Goal: Find specific page/section: Find specific page/section

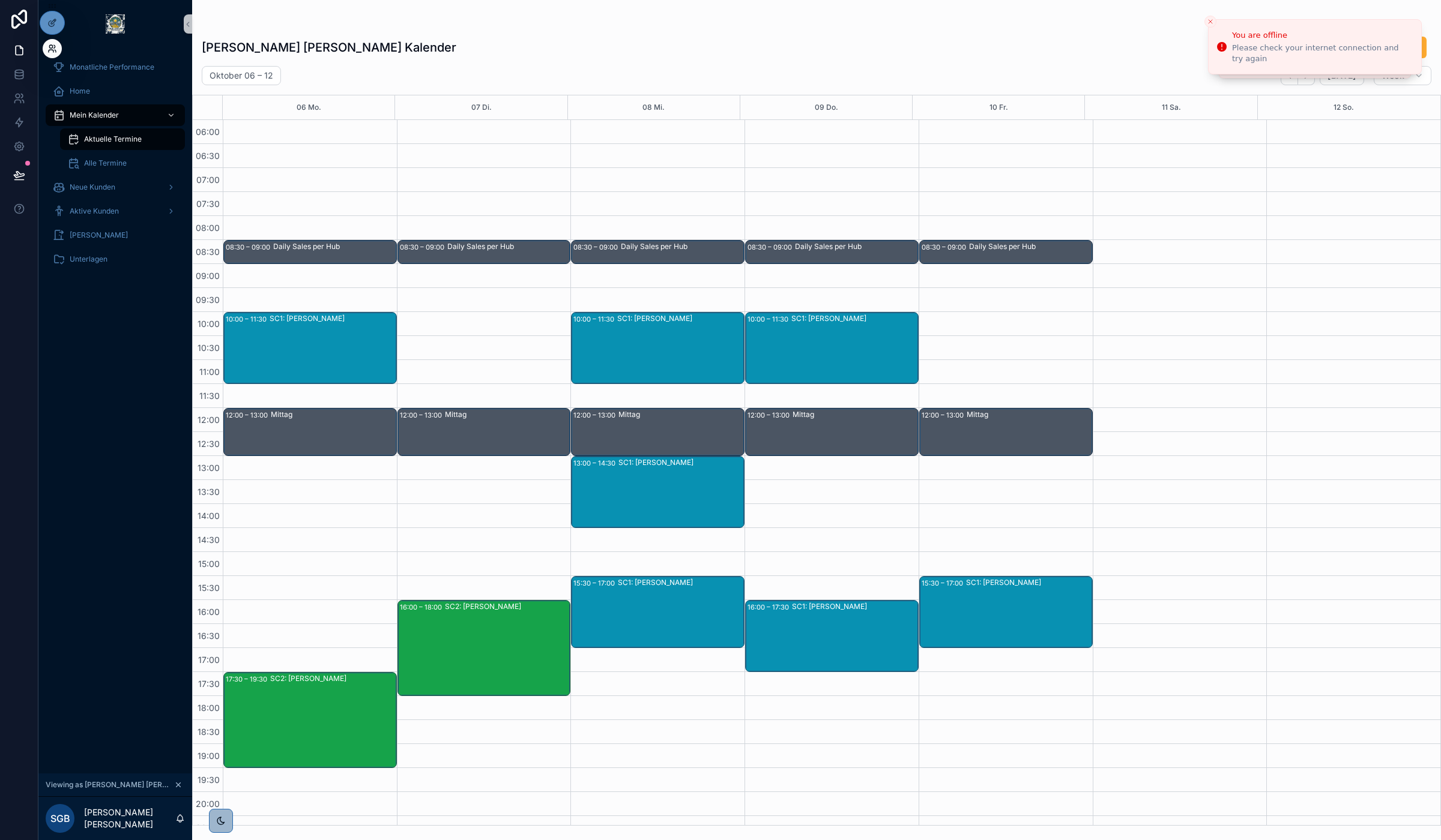
click at [52, 50] on icon at bounding box center [51, 50] width 5 height 3
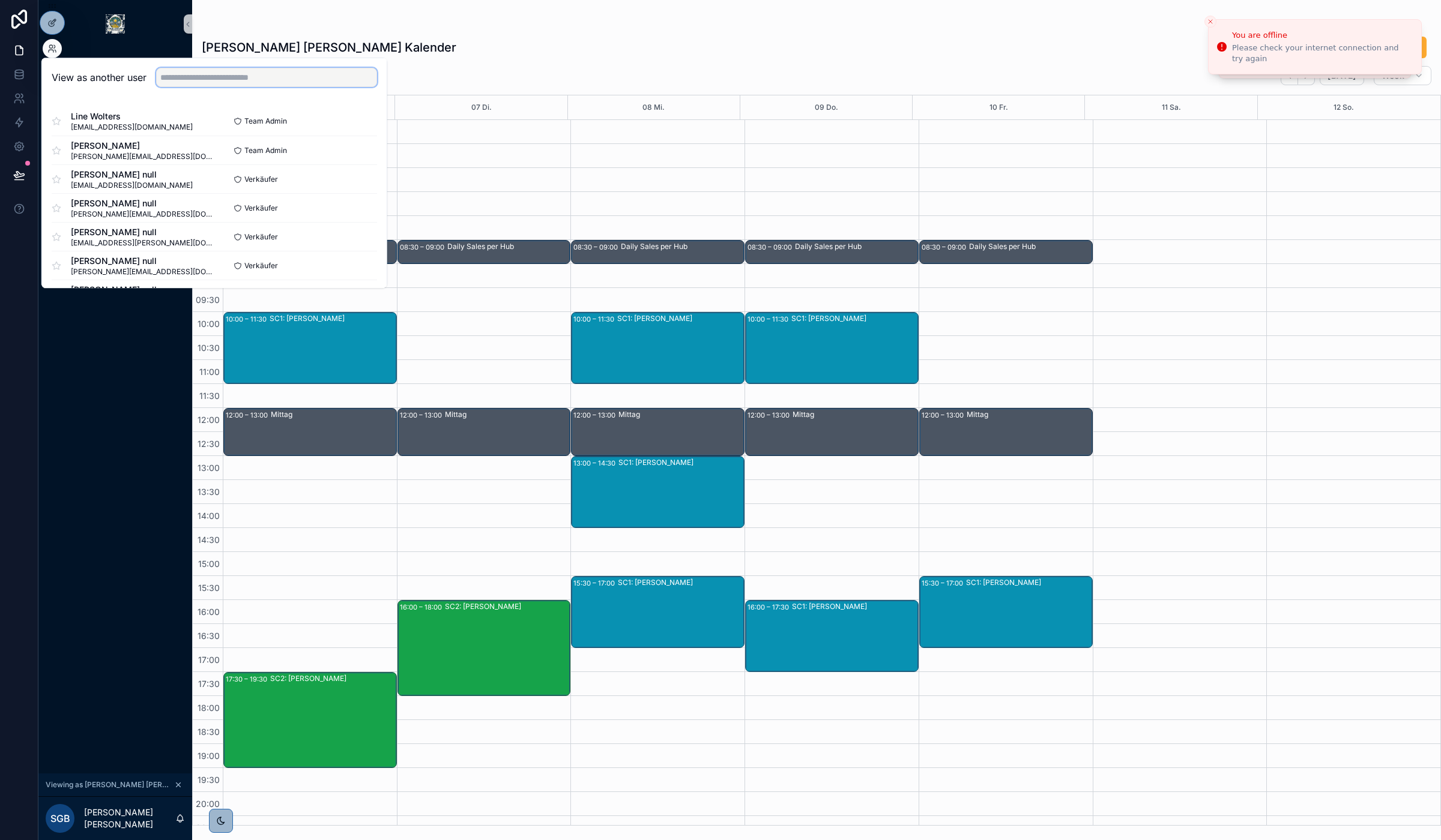
click at [223, 83] on input "text" at bounding box center [266, 77] width 221 height 19
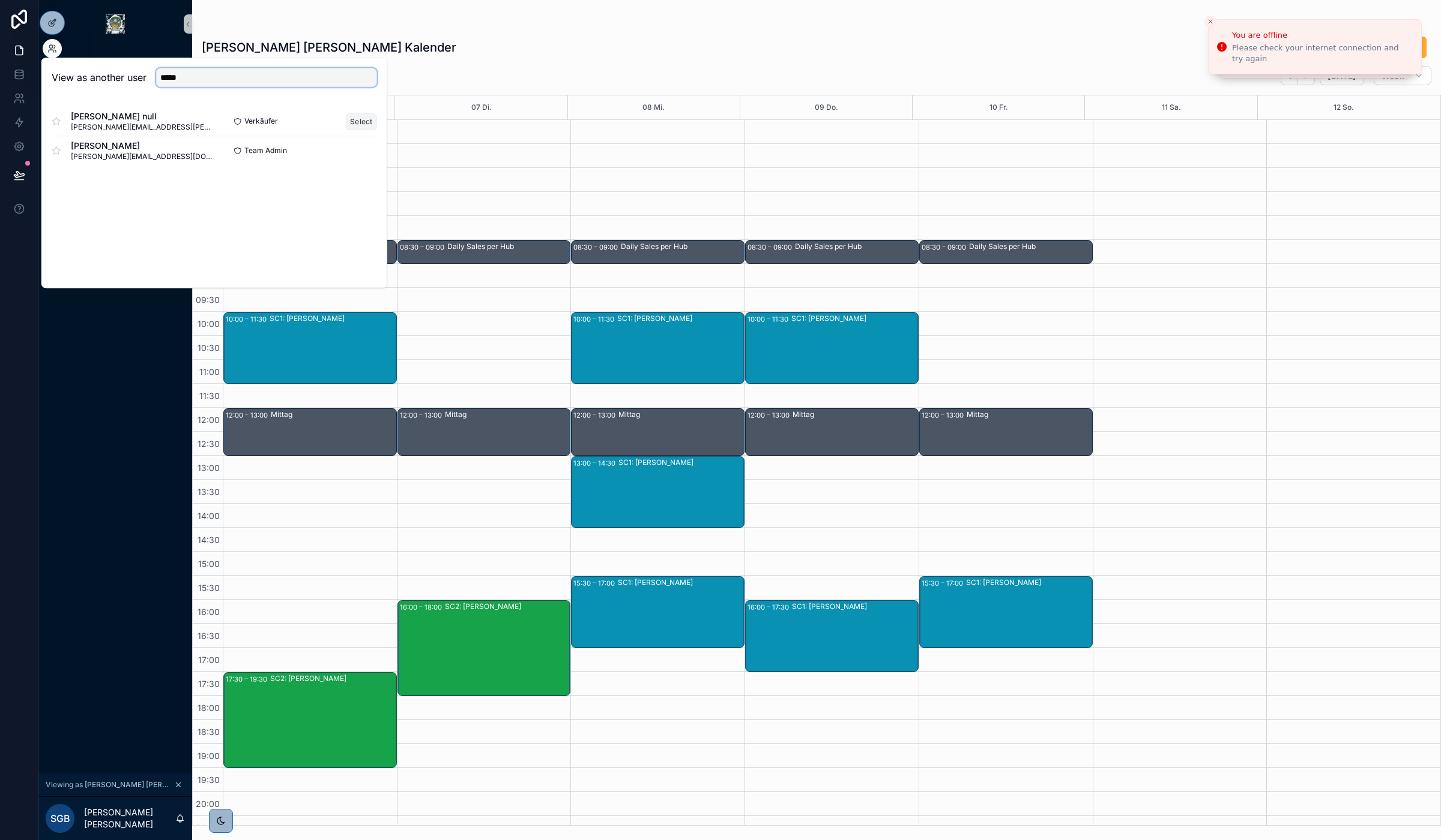
type input "*****"
click at [359, 123] on button "Select" at bounding box center [362, 122] width 31 height 17
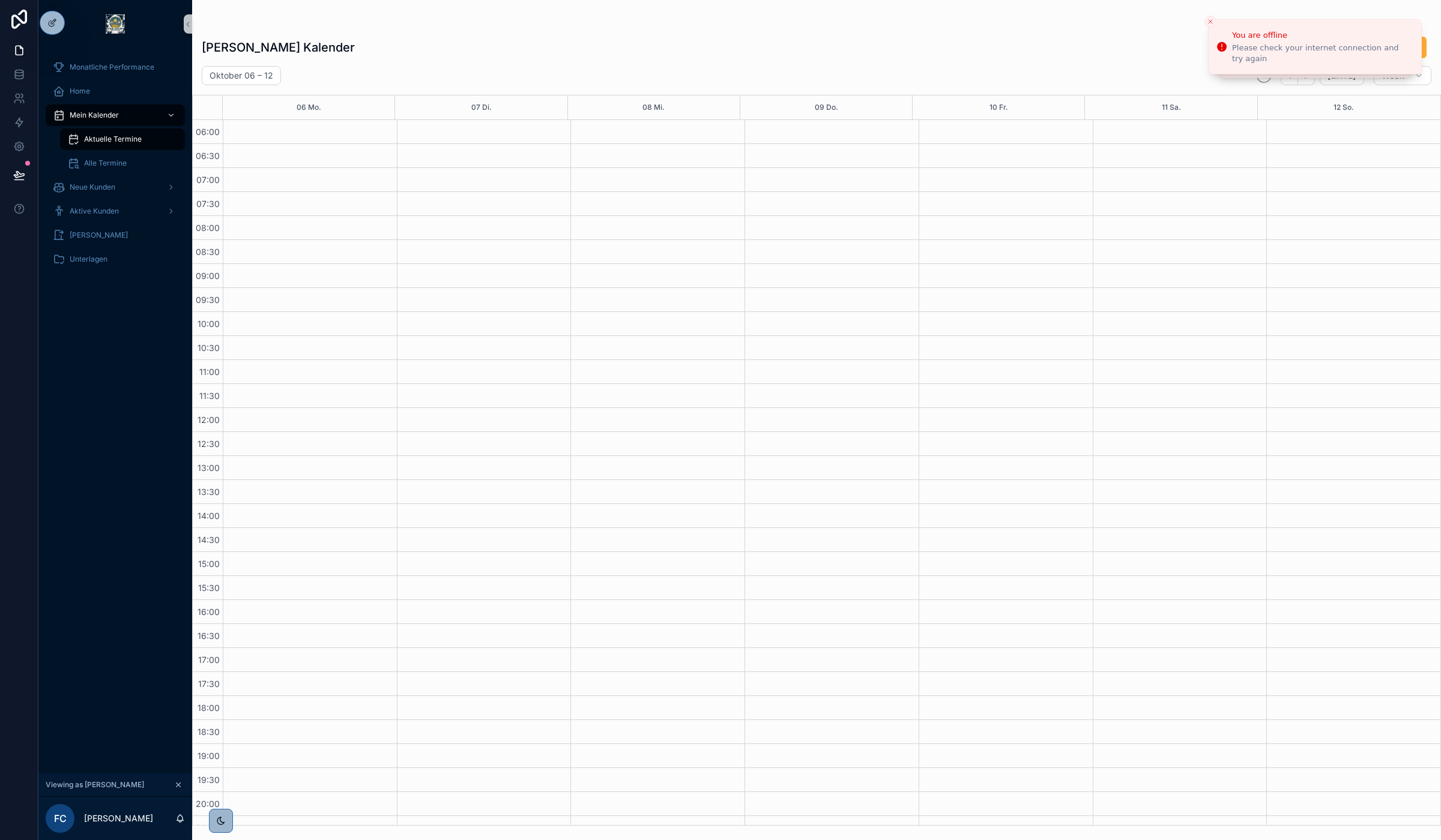
scroll to position [63, 0]
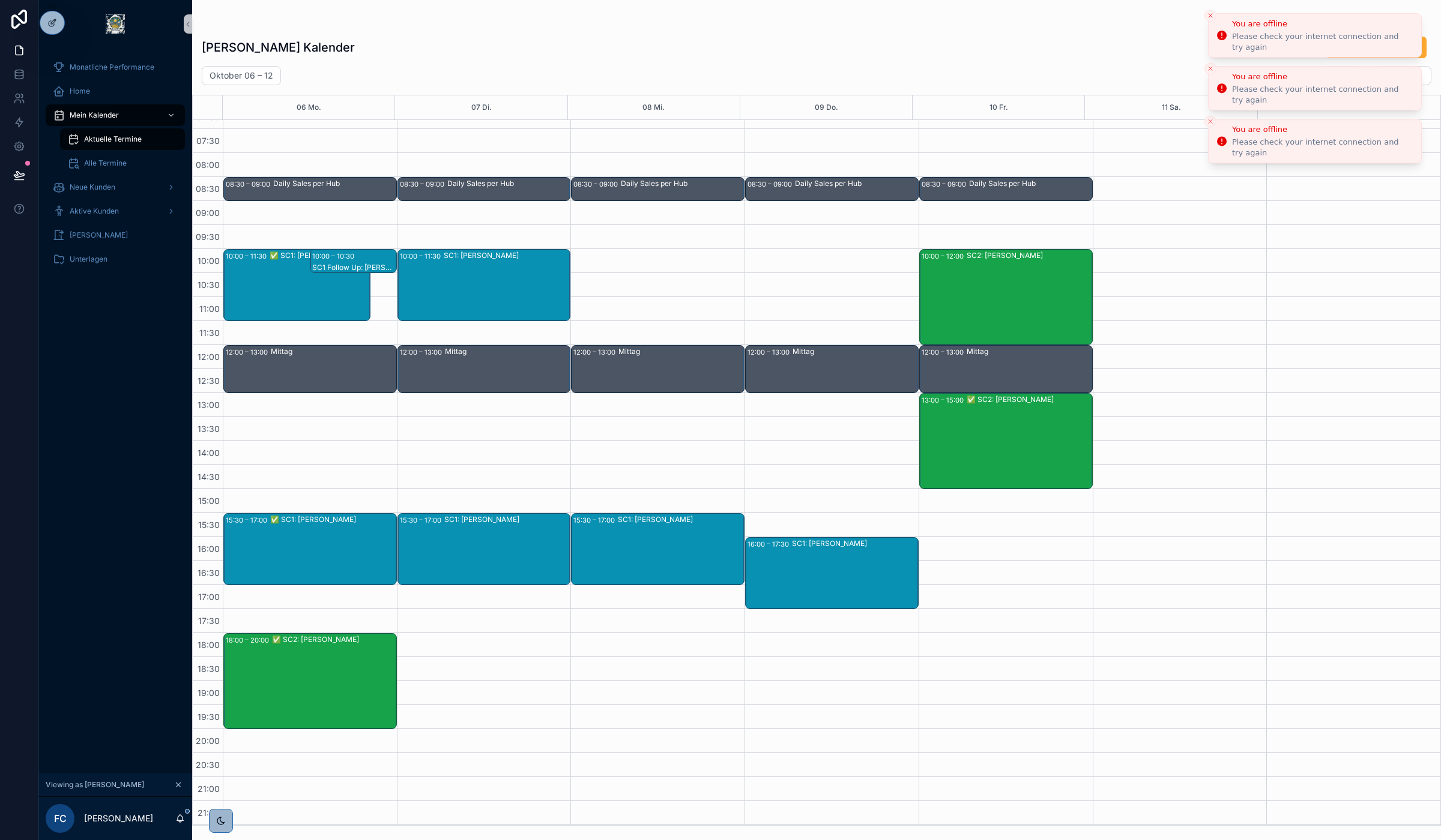
click at [1212, 17] on icon "Close toast" at bounding box center [1210, 16] width 7 height 7
click at [1211, 17] on icon "Close toast" at bounding box center [1210, 16] width 7 height 7
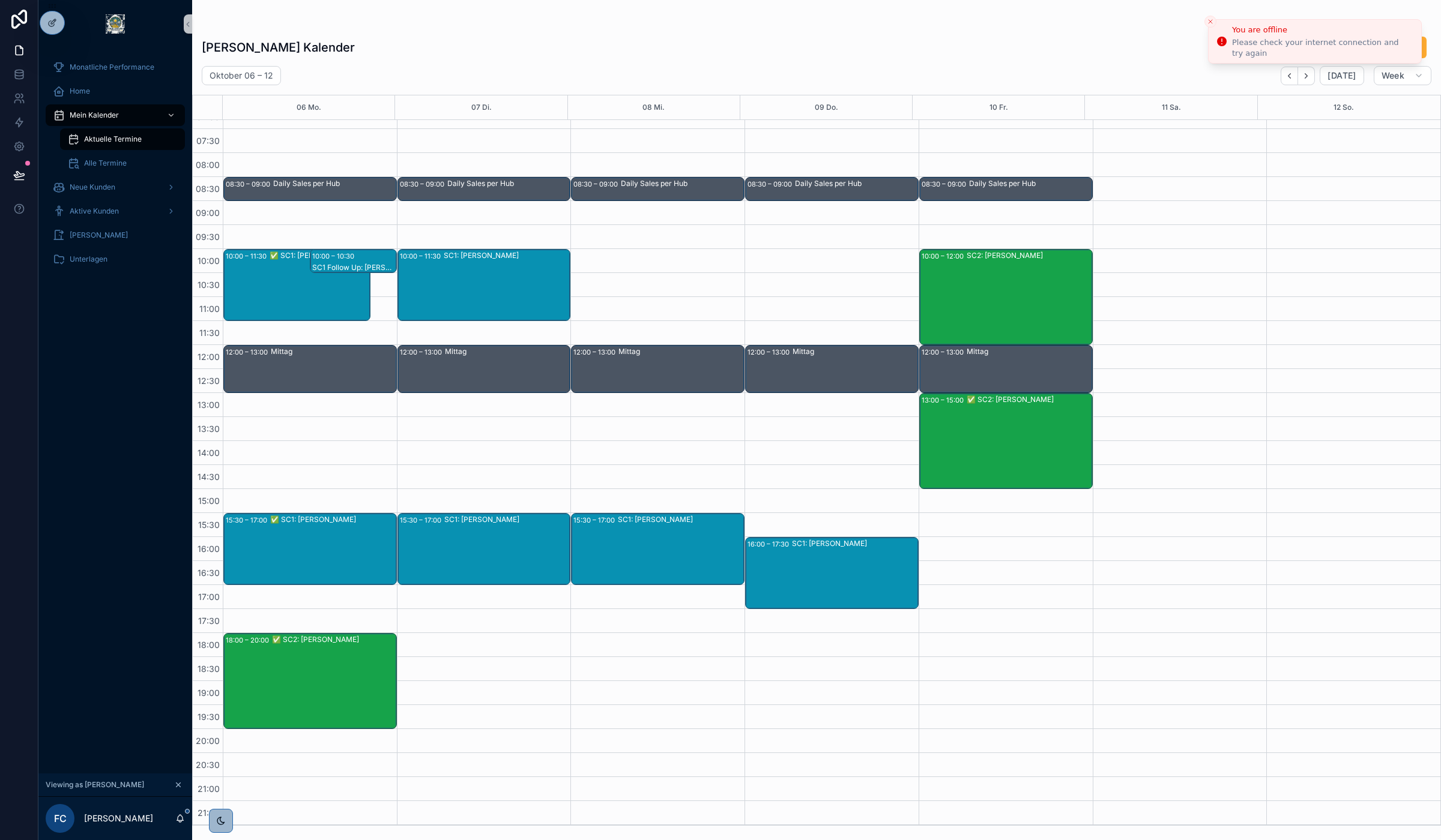
click at [1211, 22] on icon "Close toast" at bounding box center [1210, 22] width 7 height 7
click at [1291, 75] on icon "Back" at bounding box center [1289, 76] width 9 height 9
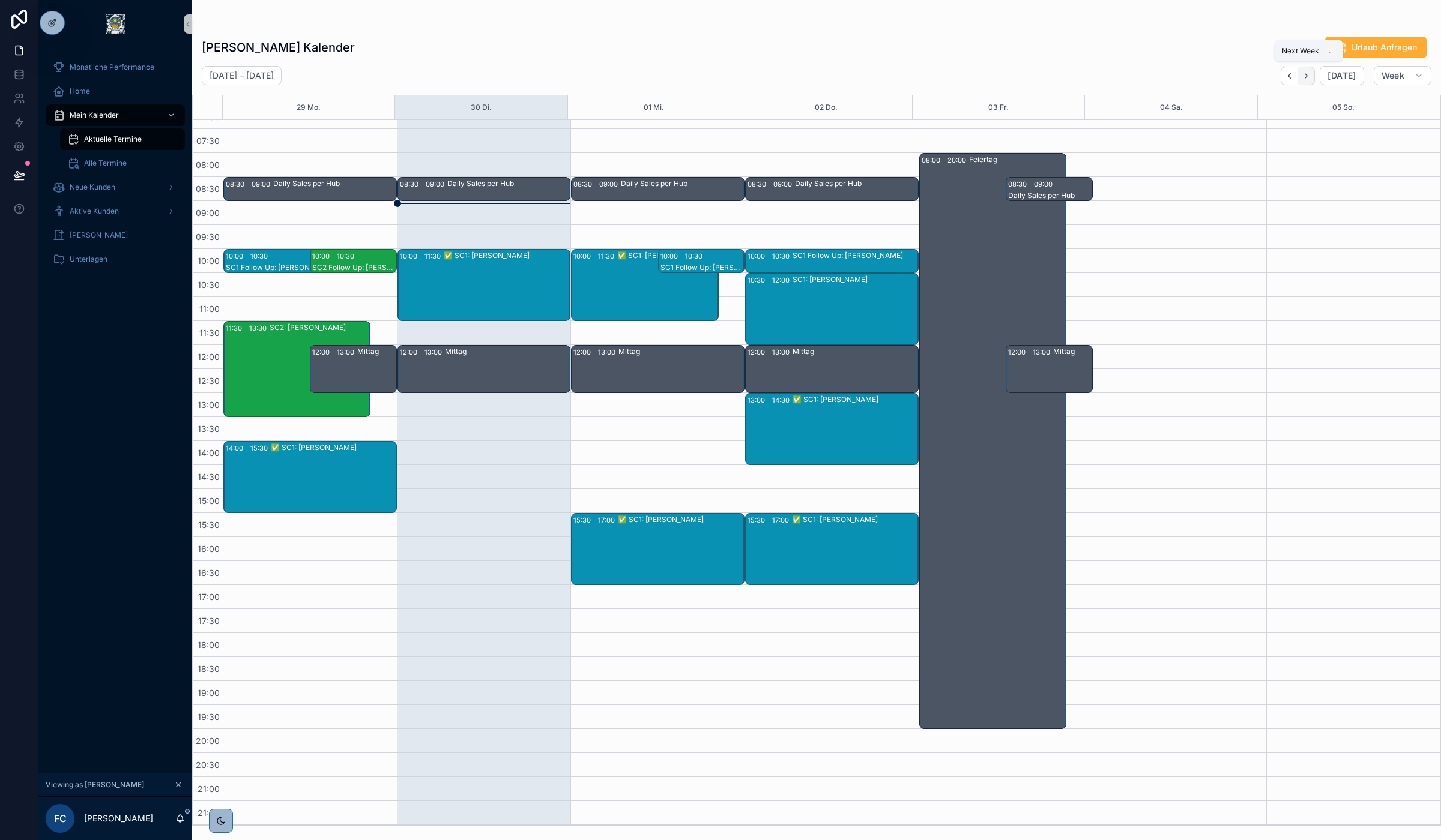
click at [1309, 72] on icon "Next" at bounding box center [1305, 76] width 9 height 9
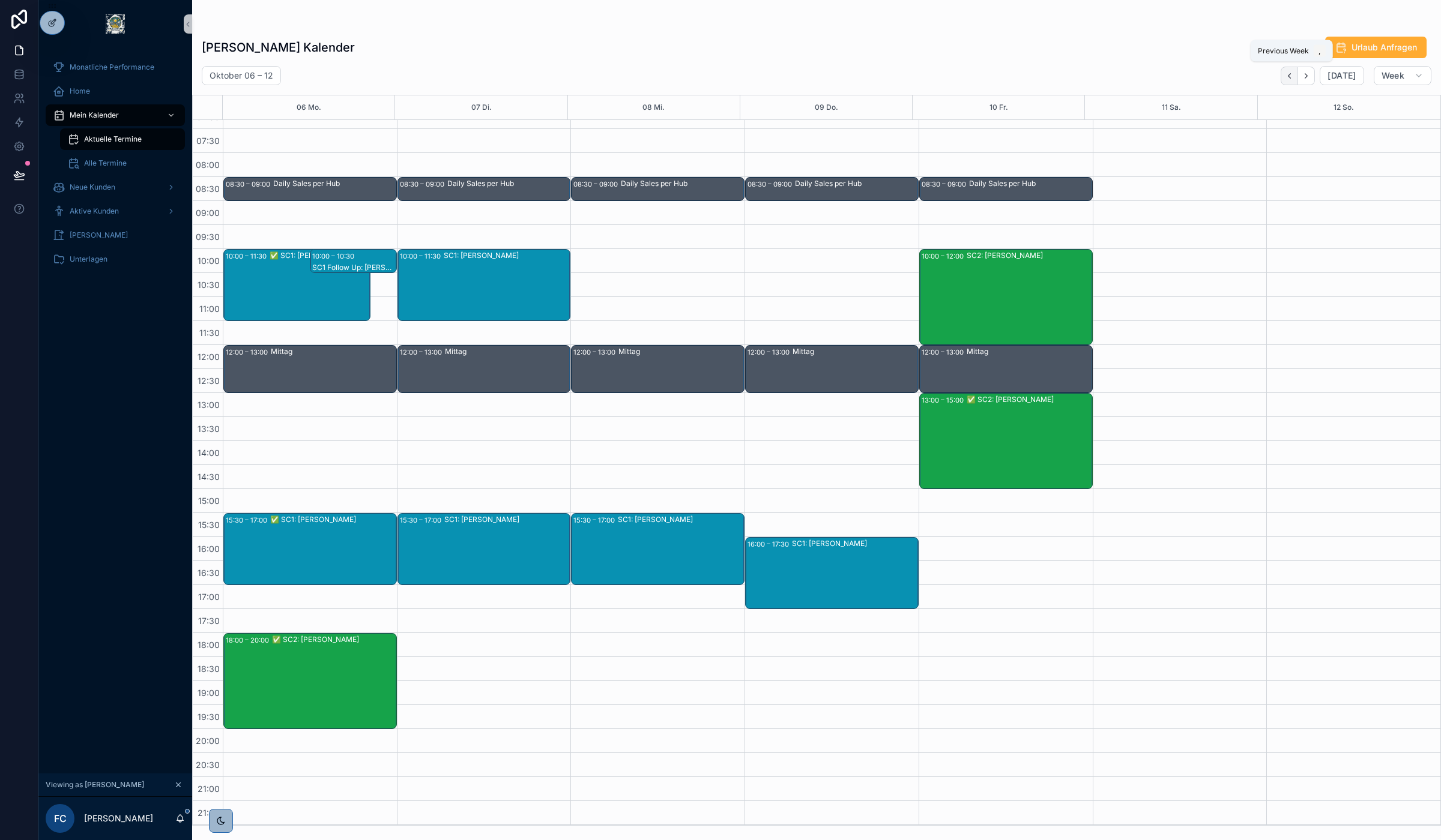
click at [1288, 78] on icon "Back" at bounding box center [1289, 76] width 9 height 9
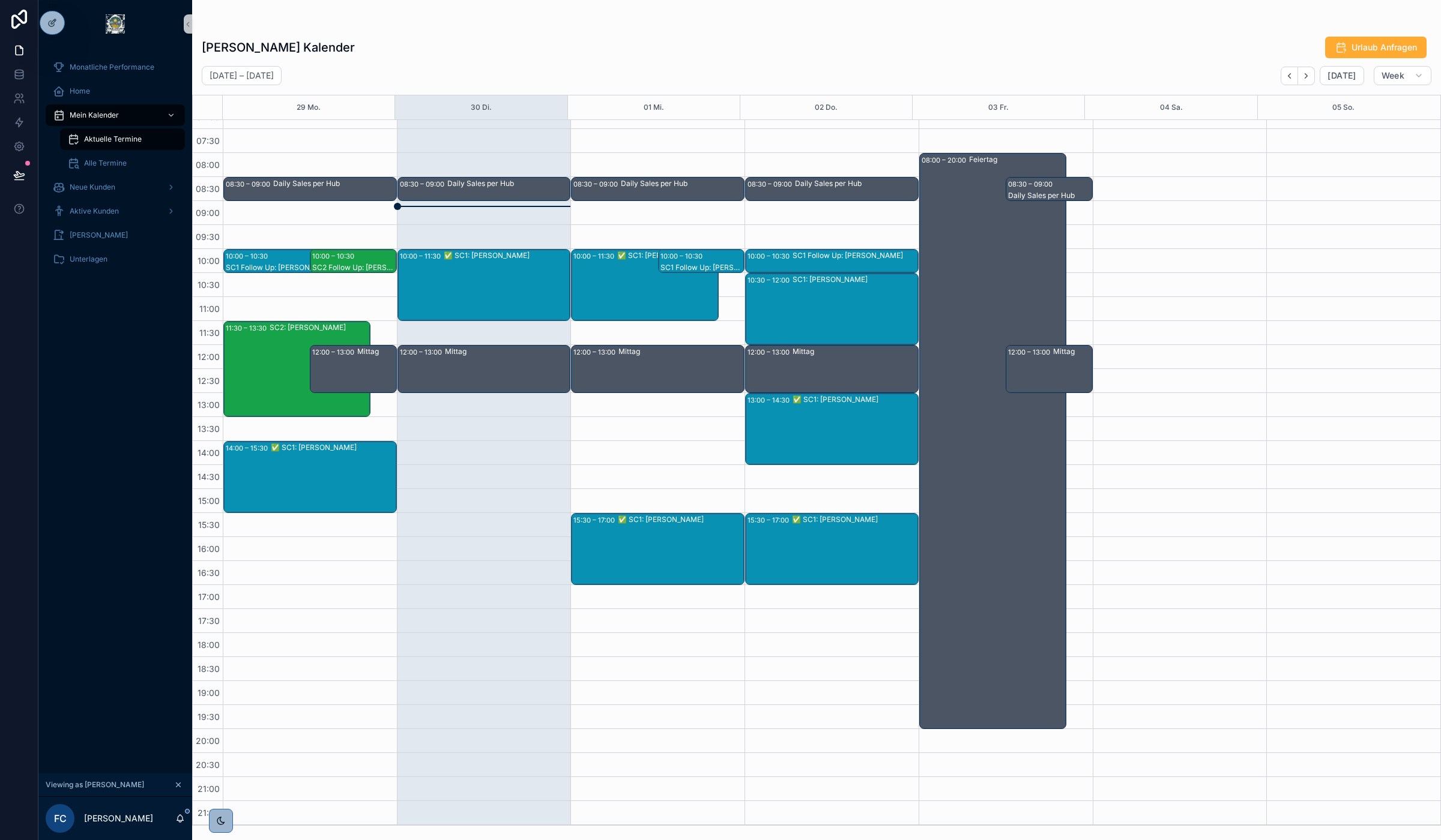
click at [495, 274] on div "✅ SC1: [PERSON_NAME]" at bounding box center [506, 285] width 126 height 70
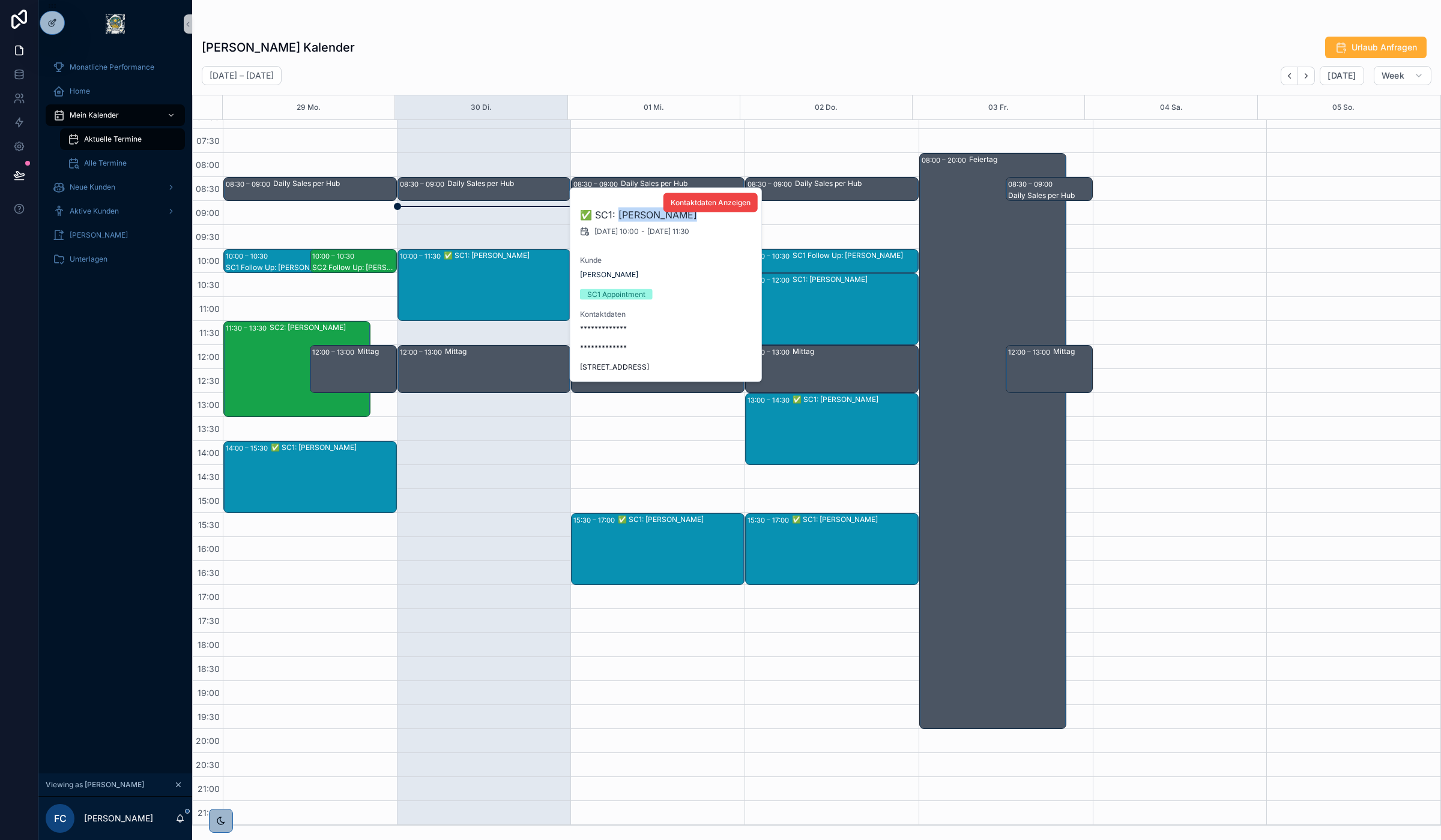
drag, startPoint x: 619, startPoint y: 211, endPoint x: 688, endPoint y: 220, distance: 69.6
click at [688, 220] on h2 "✅ SC1: [PERSON_NAME]" at bounding box center [666, 215] width 173 height 15
copy h2 "Ferdi Wienand"
click at [457, 36] on div "Felix Cramer's Kalender Urlaub Anfragen" at bounding box center [817, 47] width 1230 height 23
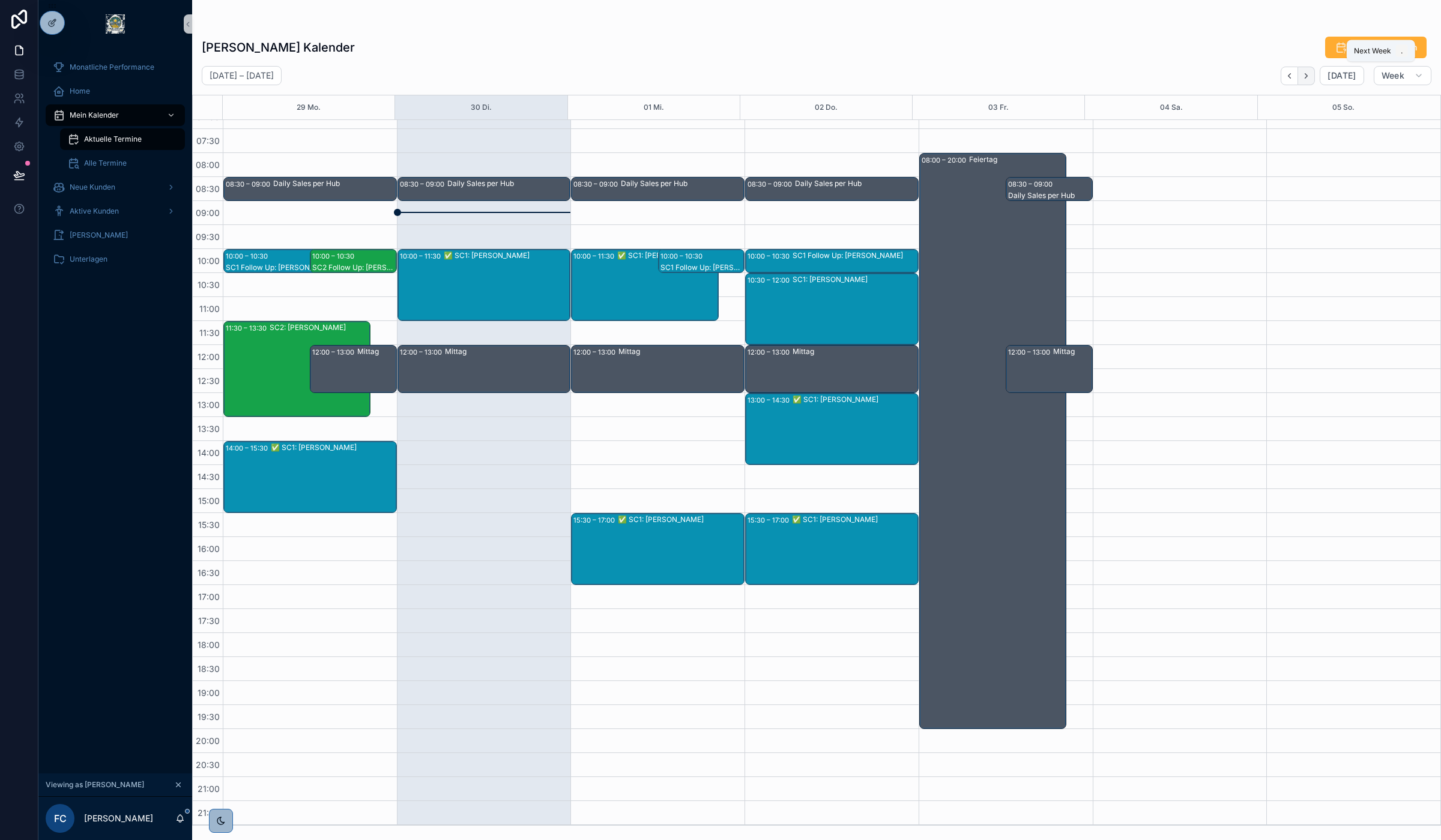
click at [1311, 79] on icon "Next" at bounding box center [1305, 76] width 9 height 9
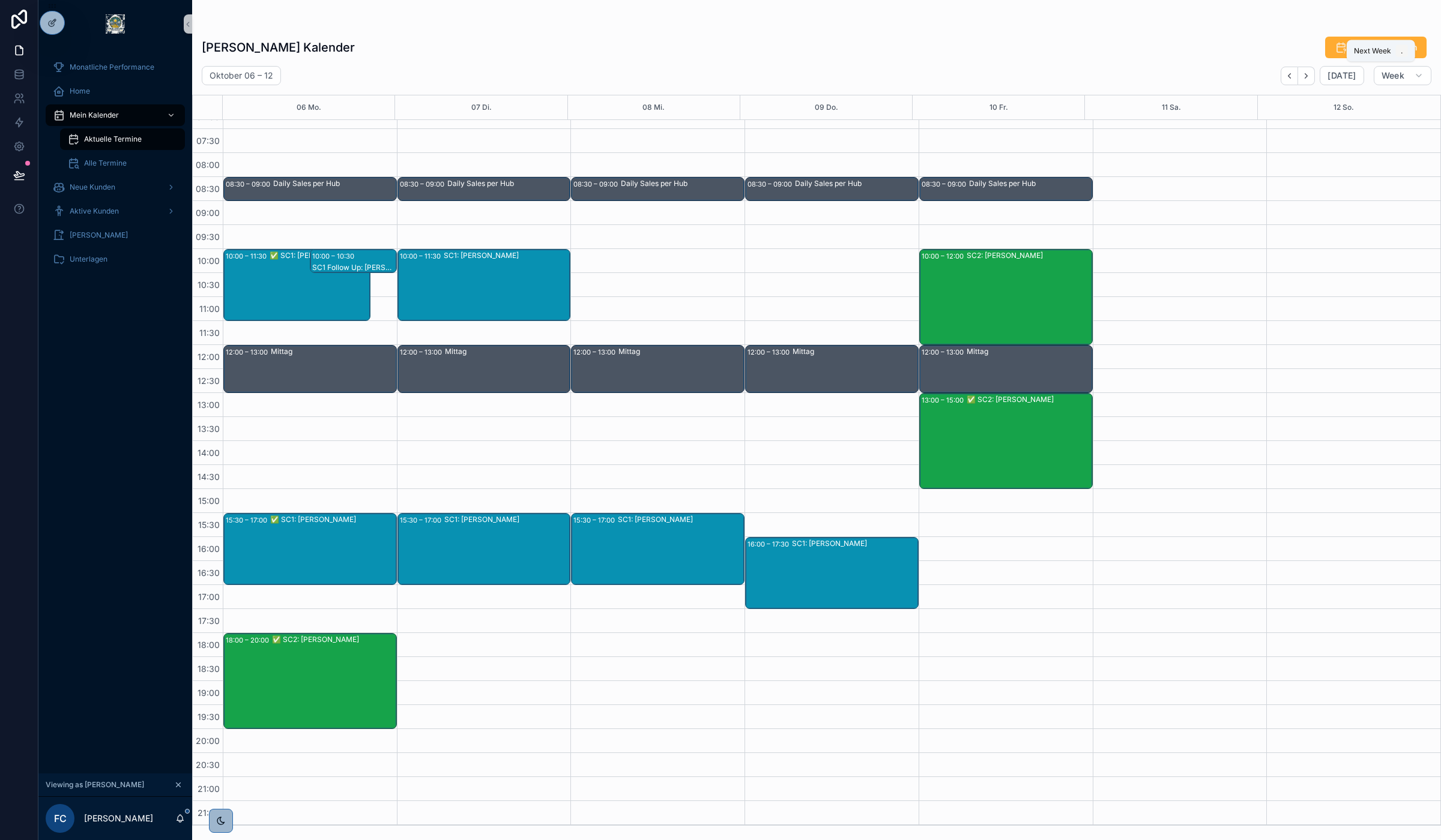
click at [1311, 79] on icon "Next" at bounding box center [1305, 76] width 9 height 9
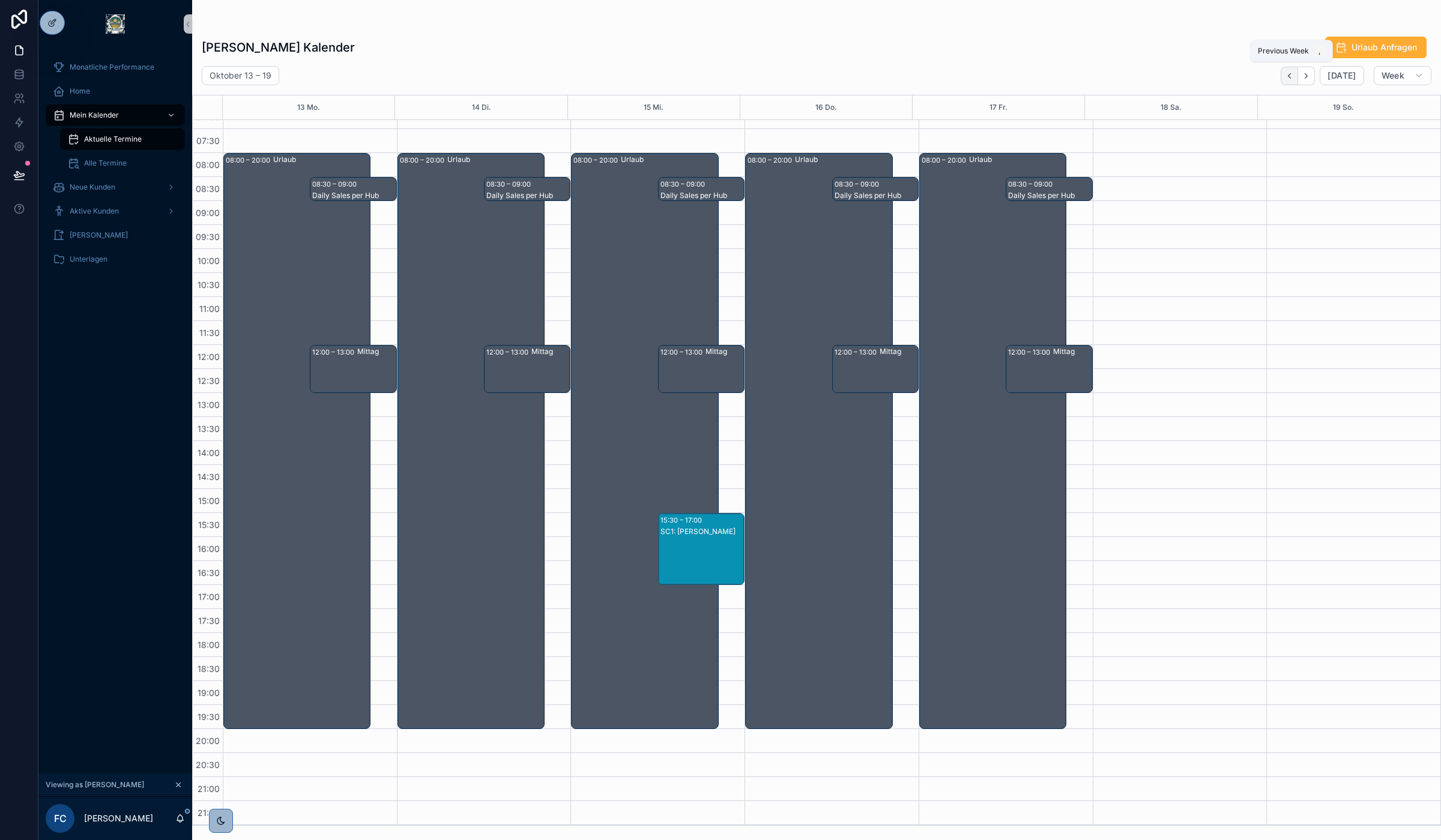
click at [1292, 81] on button "Back" at bounding box center [1289, 76] width 17 height 18
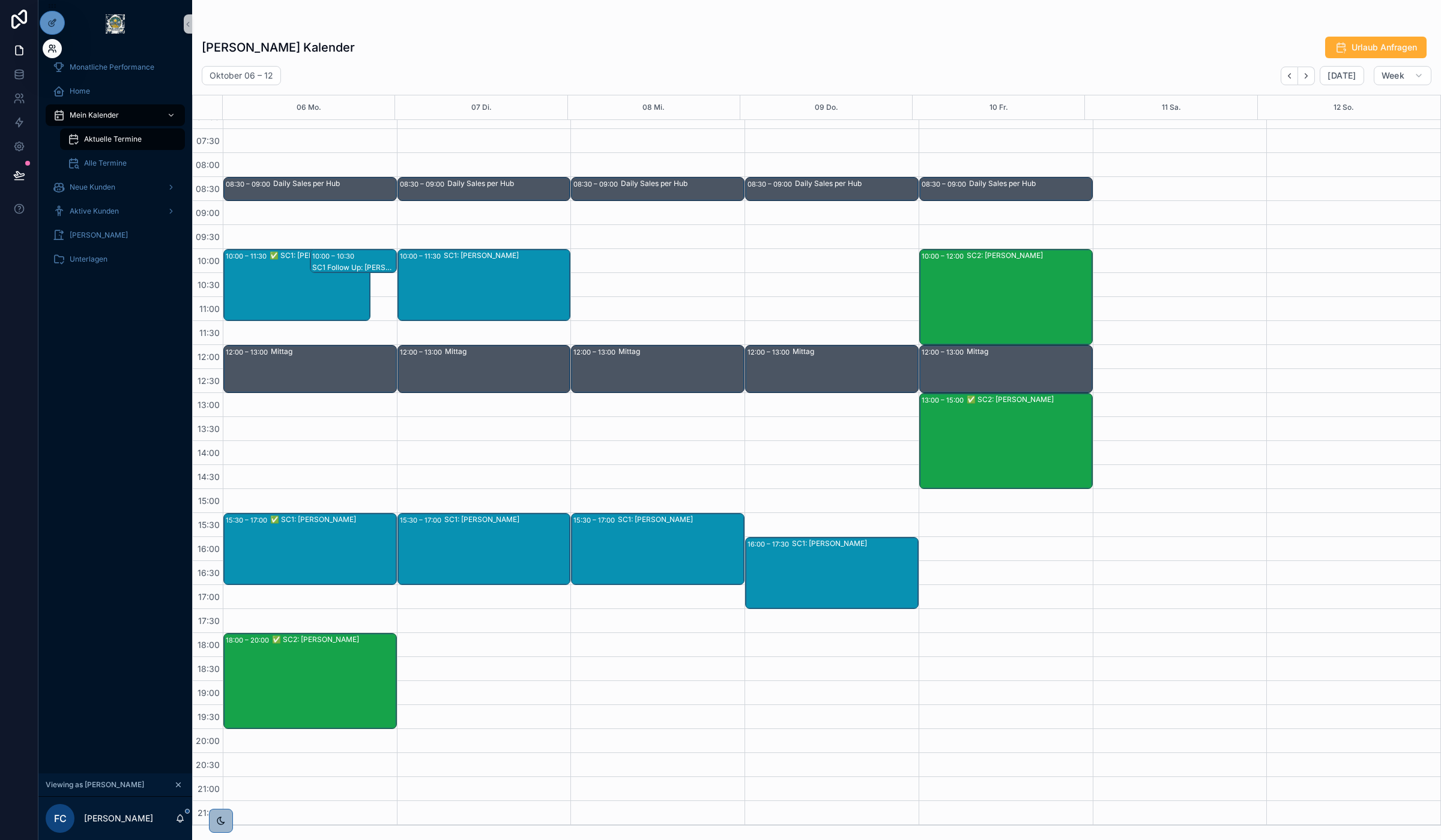
click at [54, 47] on icon at bounding box center [52, 48] width 10 height 10
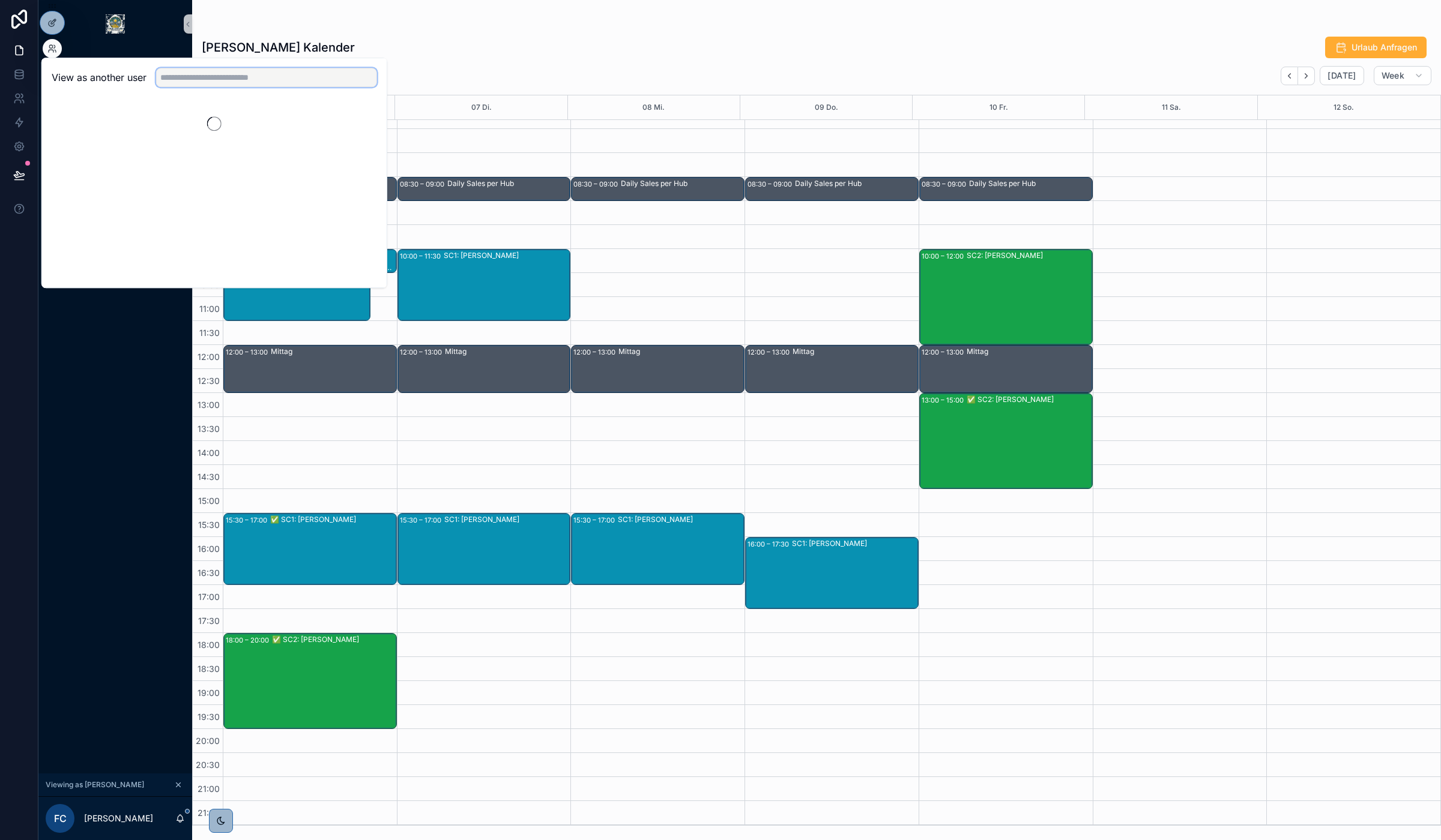
click at [256, 77] on input "text" at bounding box center [266, 77] width 221 height 19
type input "****"
click at [362, 121] on button "Select" at bounding box center [362, 122] width 31 height 17
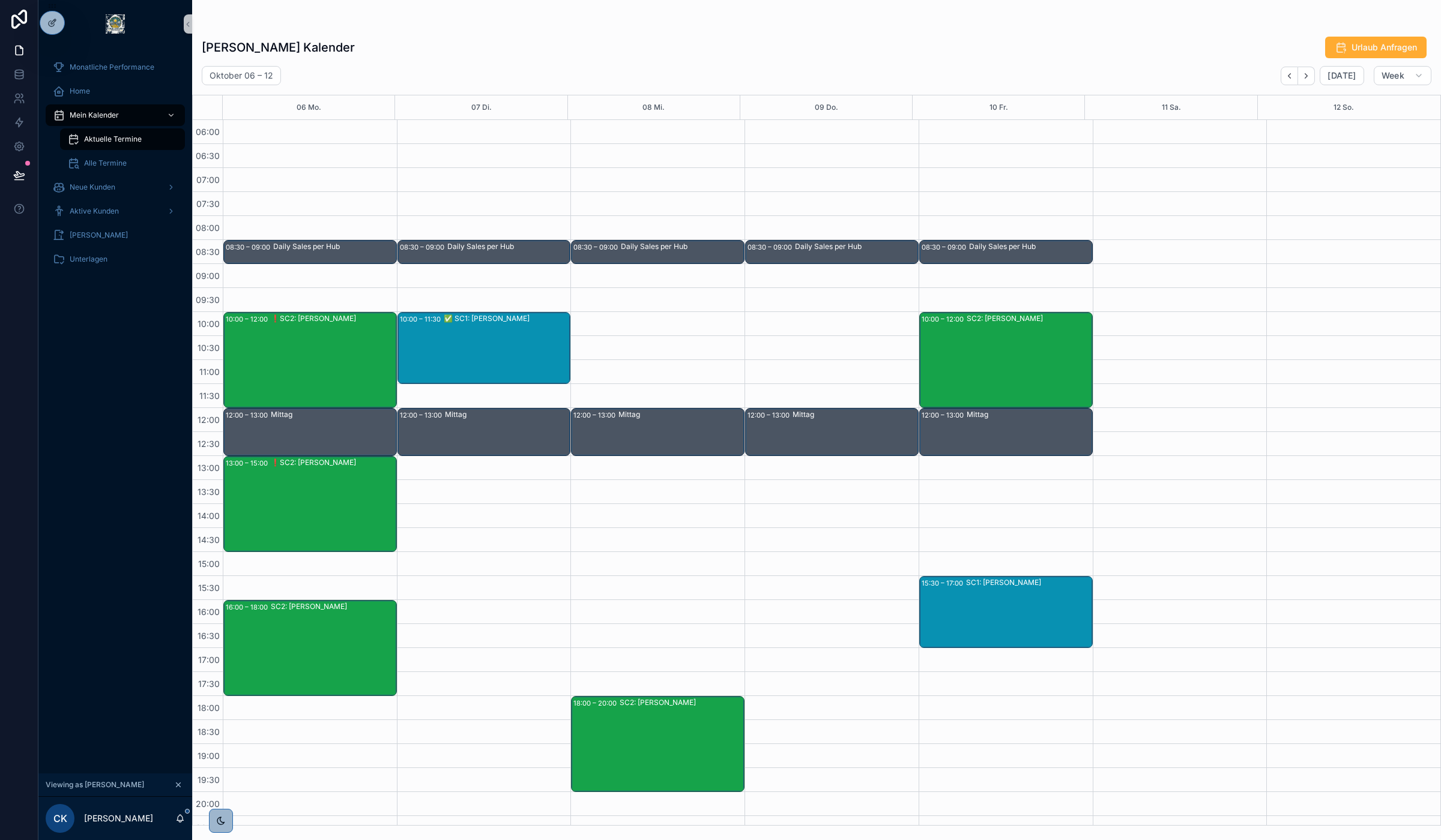
scroll to position [63, 0]
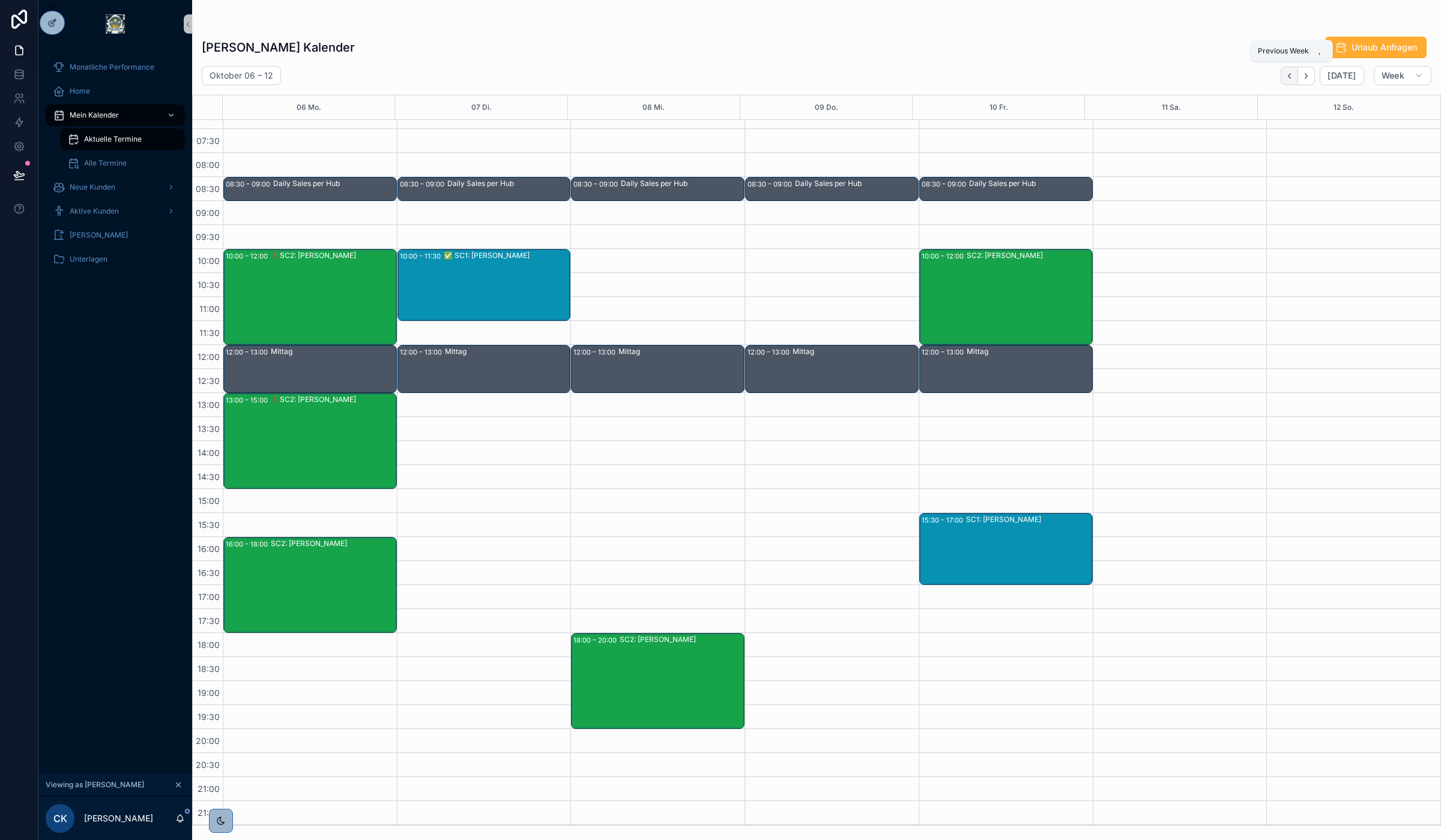
click at [1288, 68] on button "Back" at bounding box center [1289, 76] width 17 height 18
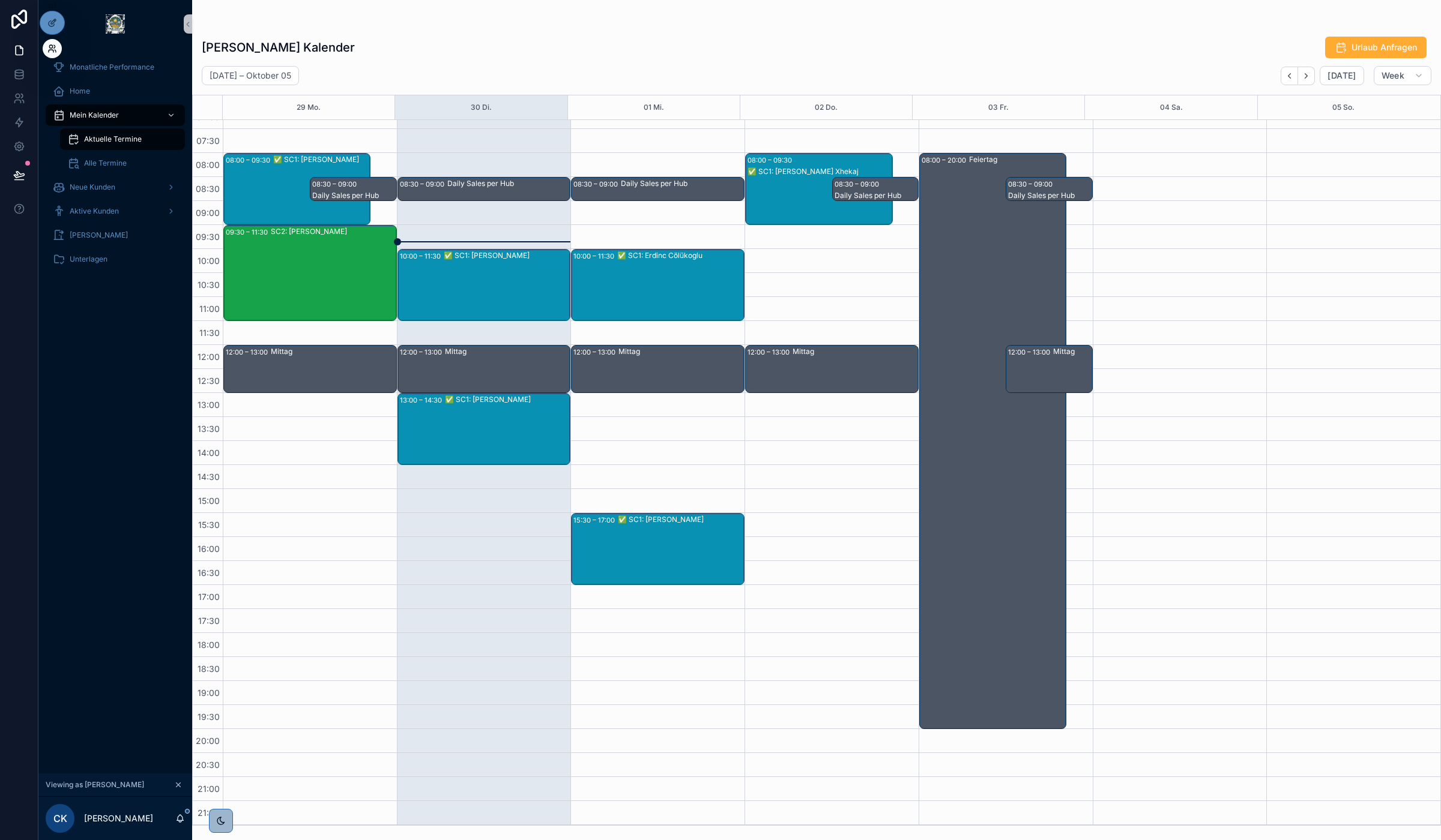
click at [55, 47] on icon at bounding box center [54, 46] width 1 height 3
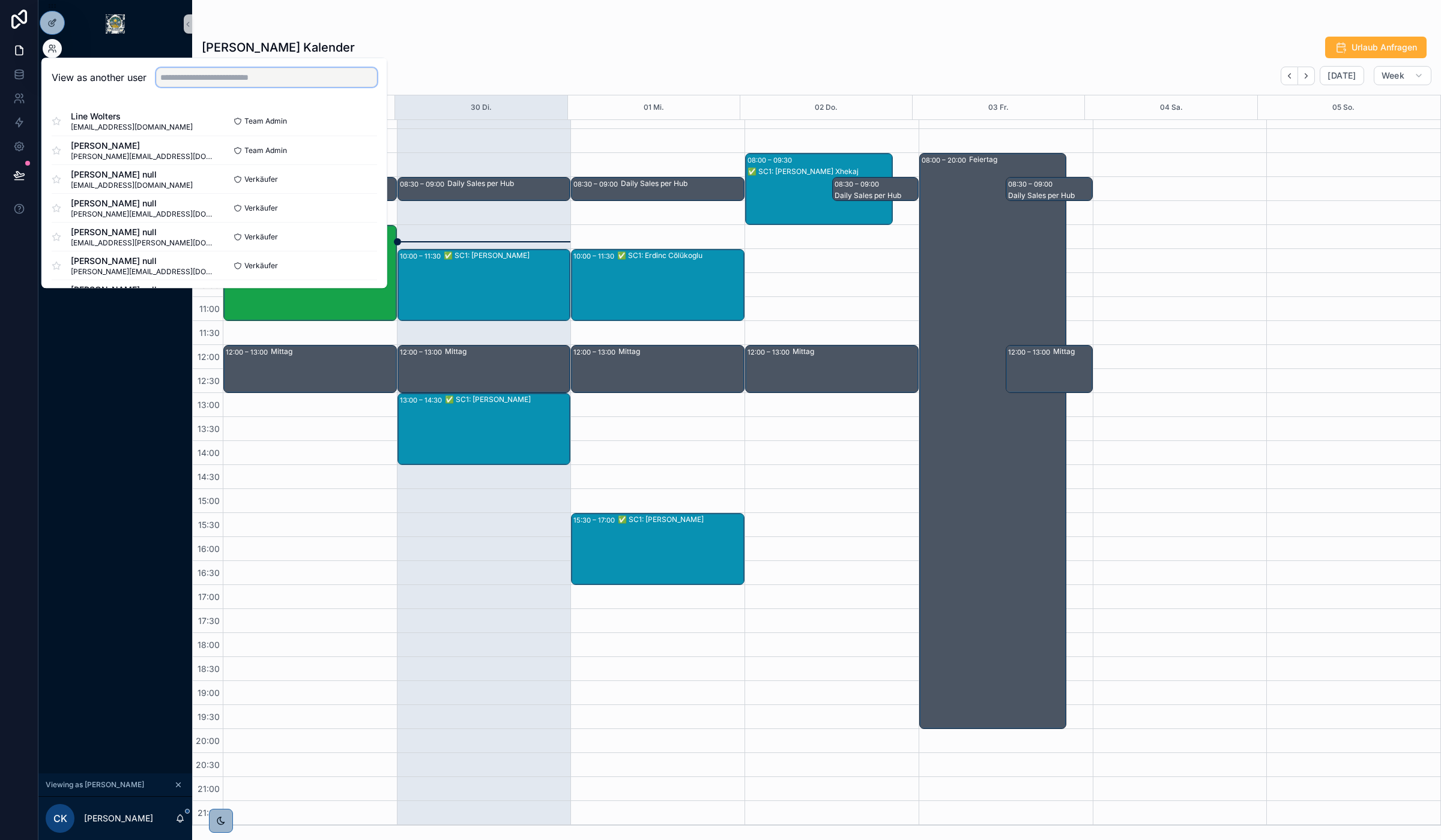
click at [237, 74] on input "text" at bounding box center [266, 77] width 221 height 19
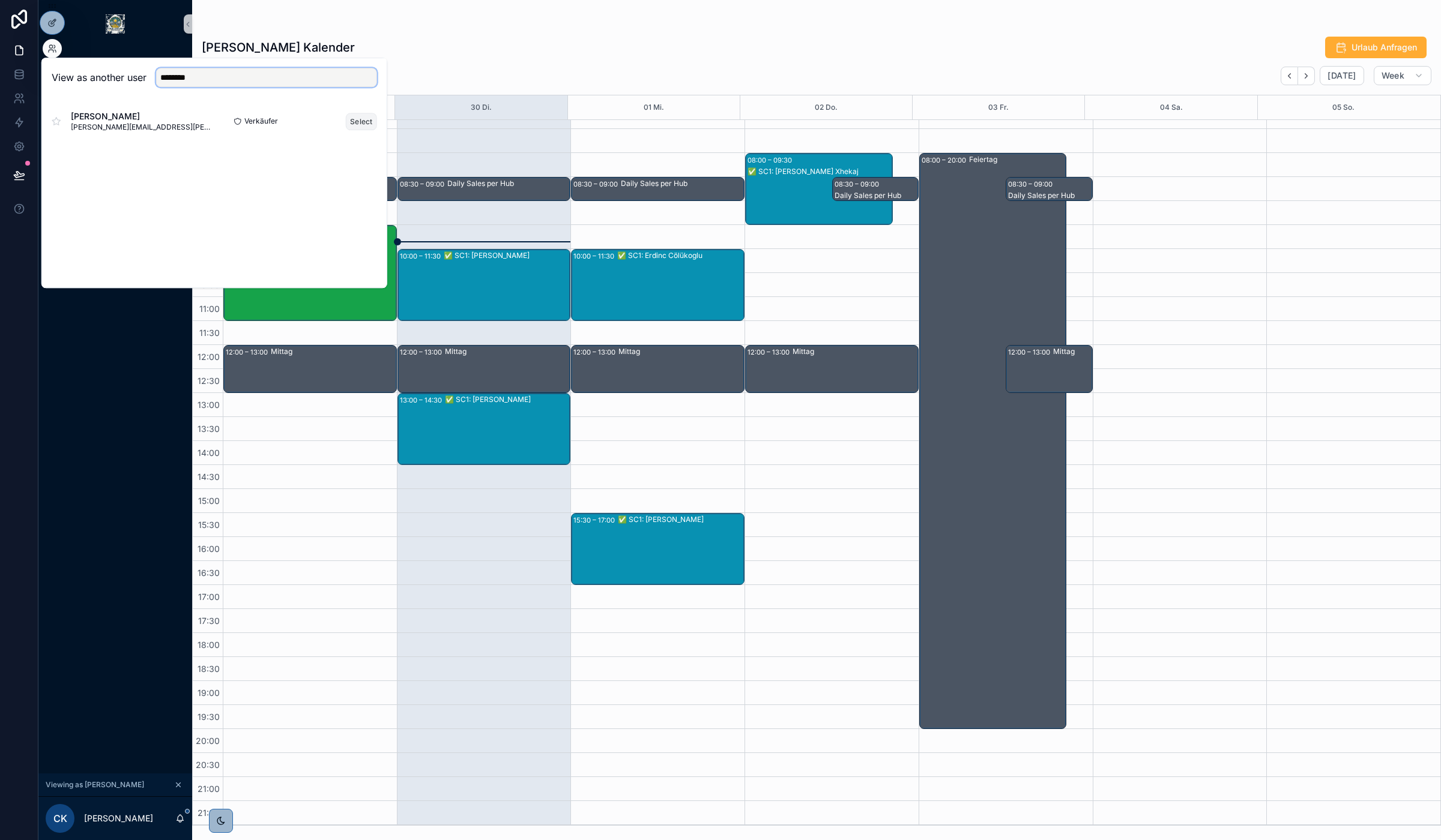
type input "********"
click at [364, 117] on button "Select" at bounding box center [362, 122] width 31 height 17
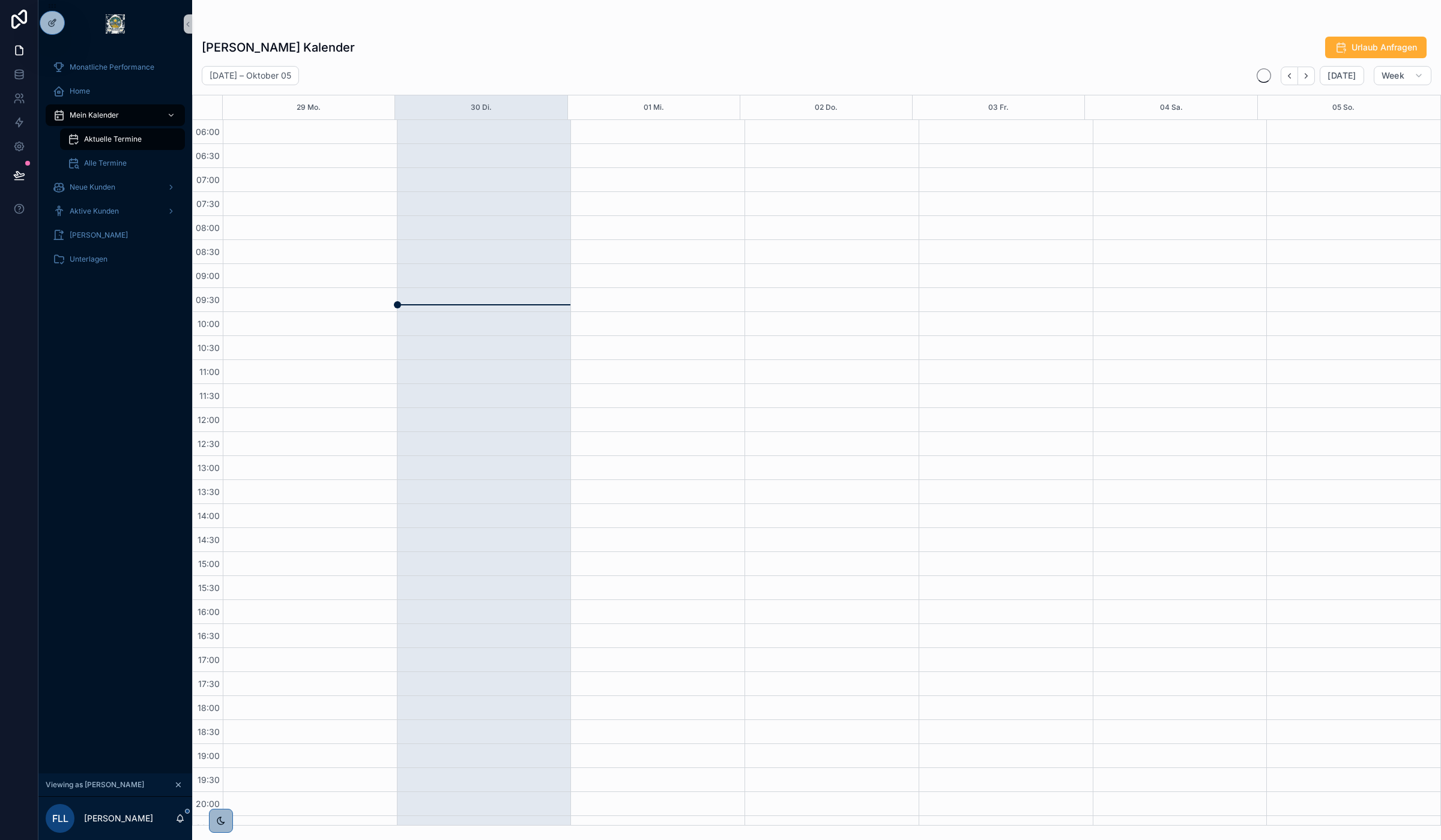
scroll to position [63, 0]
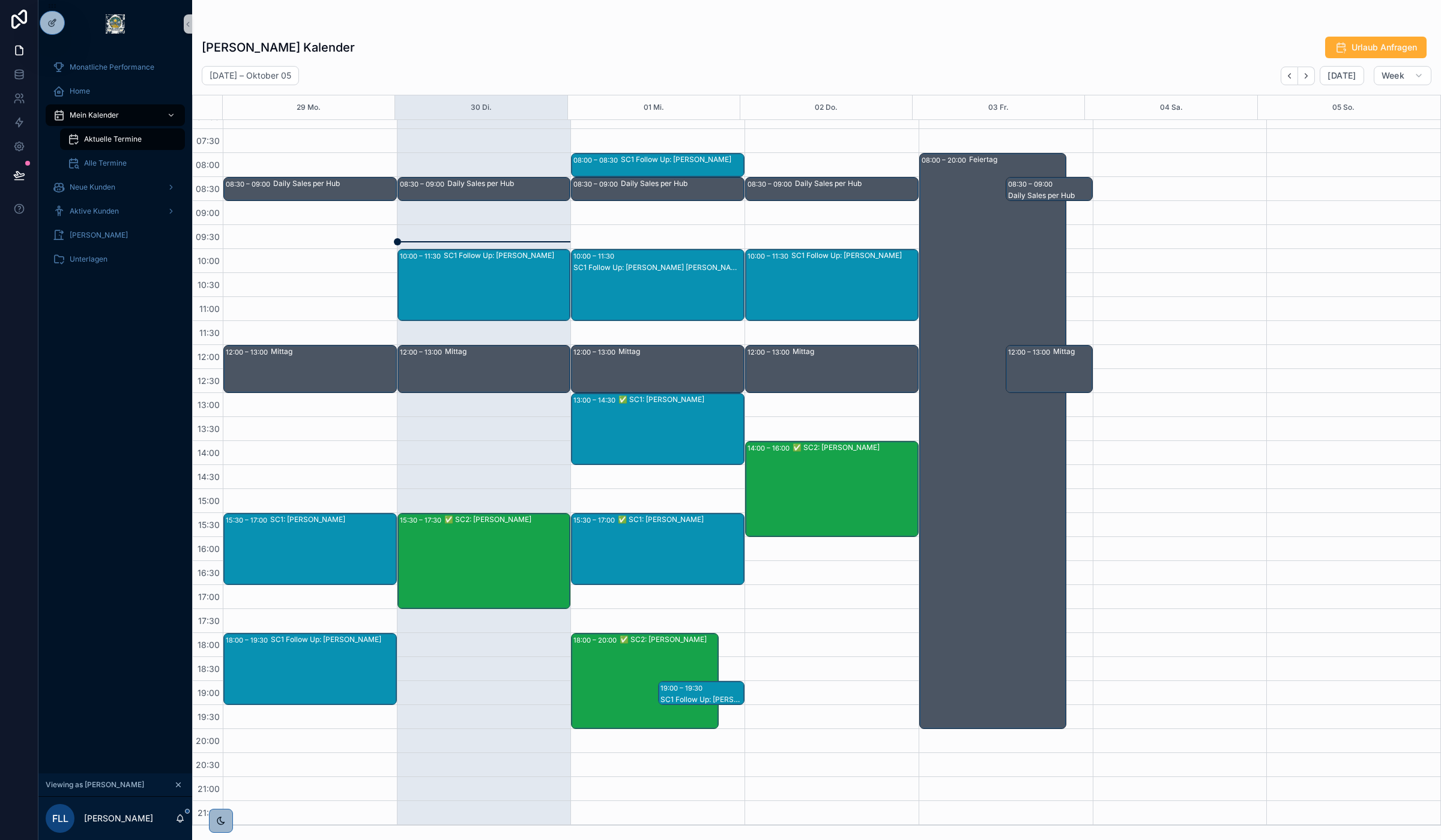
click at [515, 559] on div "✅ SC2: Dietrich Klahm" at bounding box center [507, 562] width 125 height 94
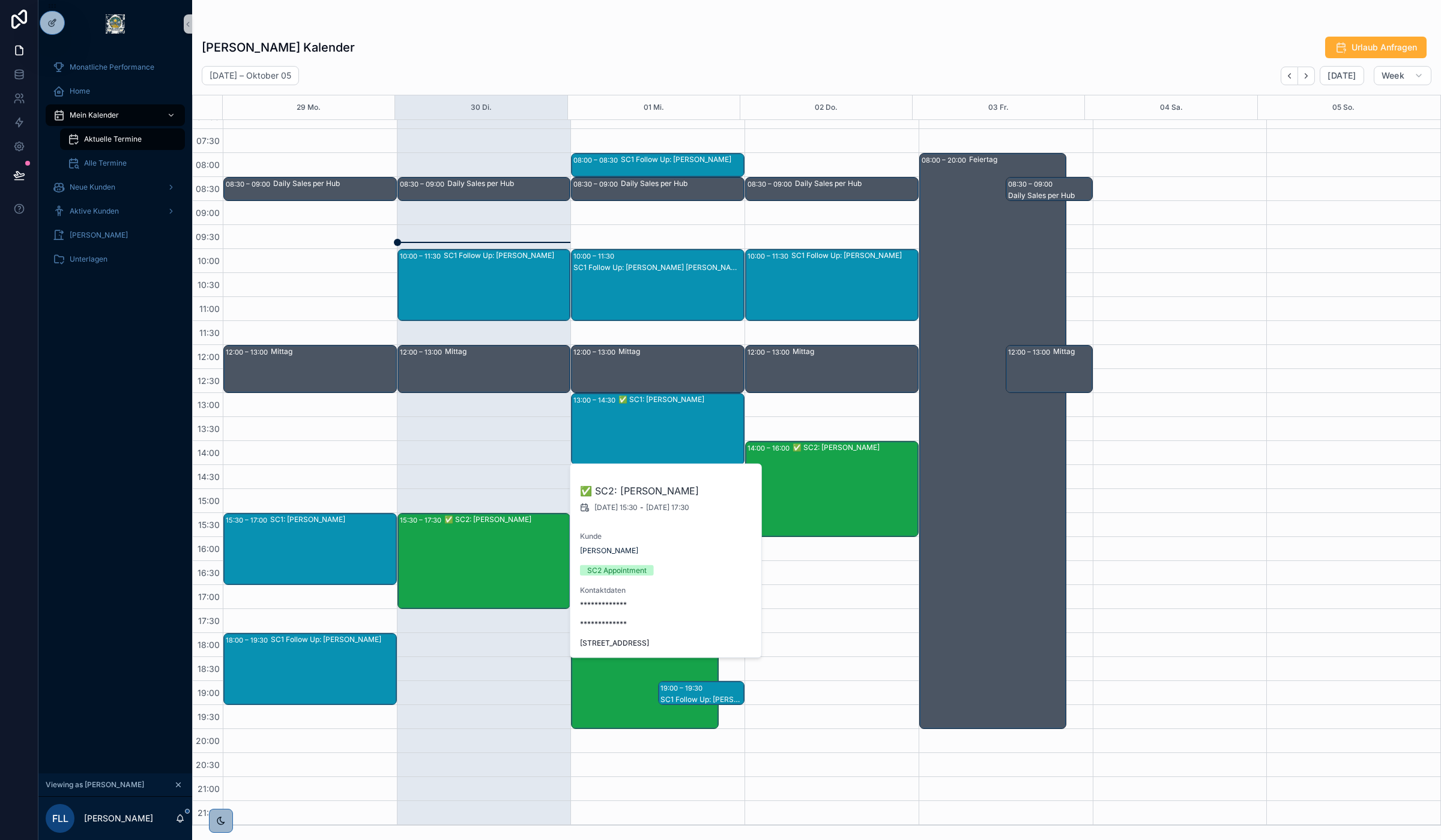
click at [0, 0] on div at bounding box center [0, 0] width 0 height 0
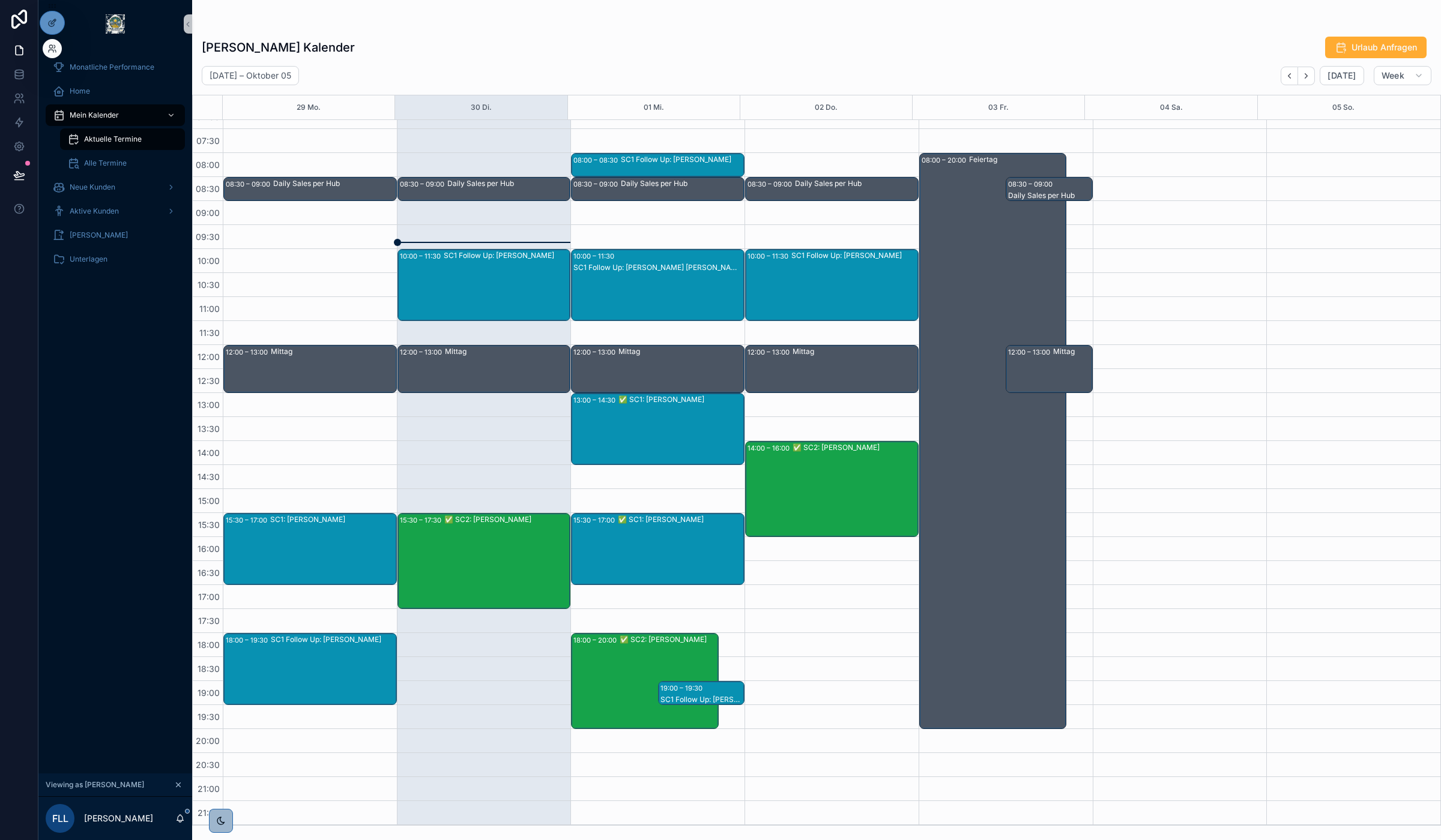
click at [57, 45] on div at bounding box center [52, 49] width 19 height 19
click at [53, 45] on icon at bounding box center [52, 48] width 10 height 10
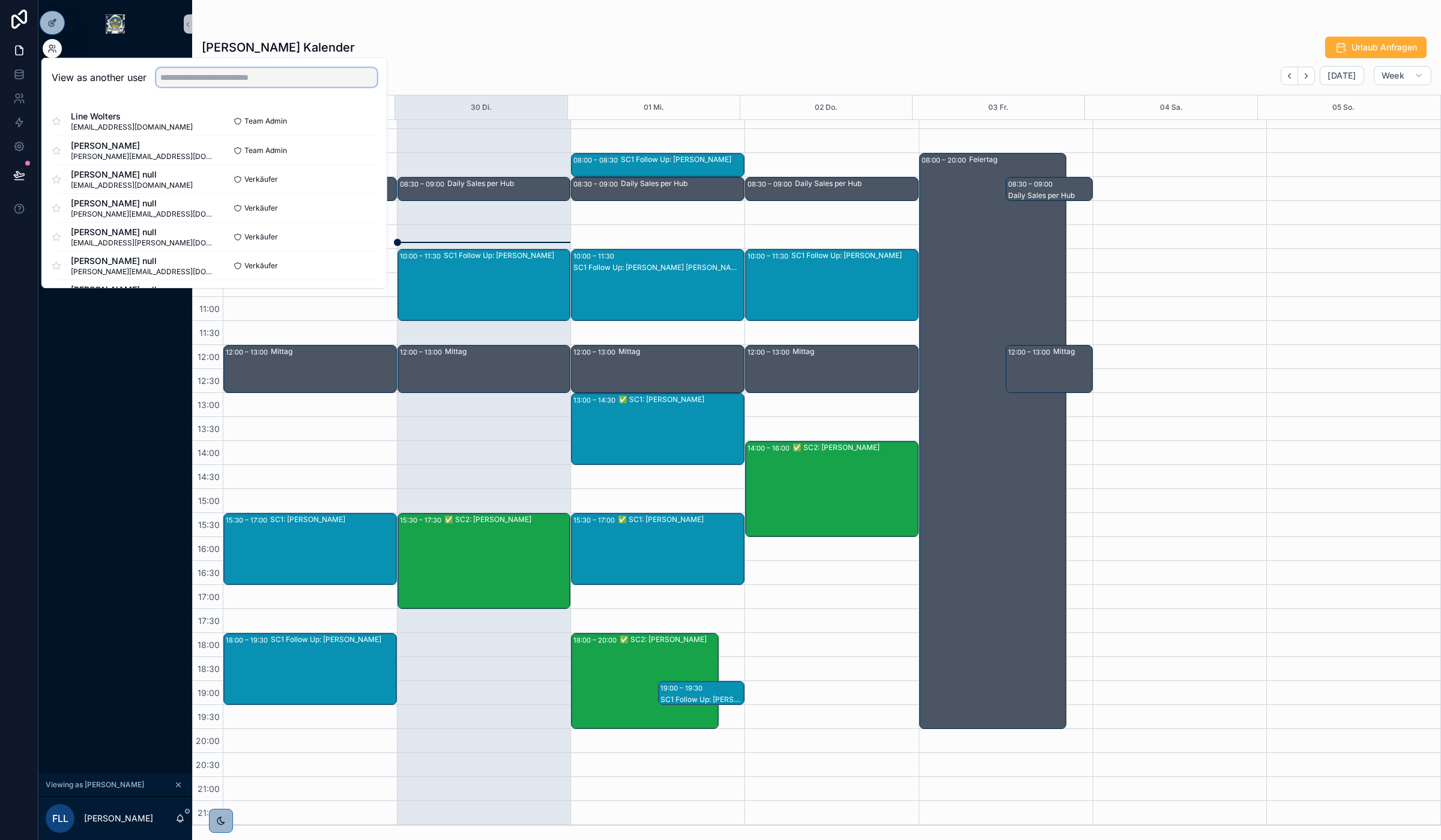
click at [239, 73] on input "text" at bounding box center [266, 77] width 221 height 19
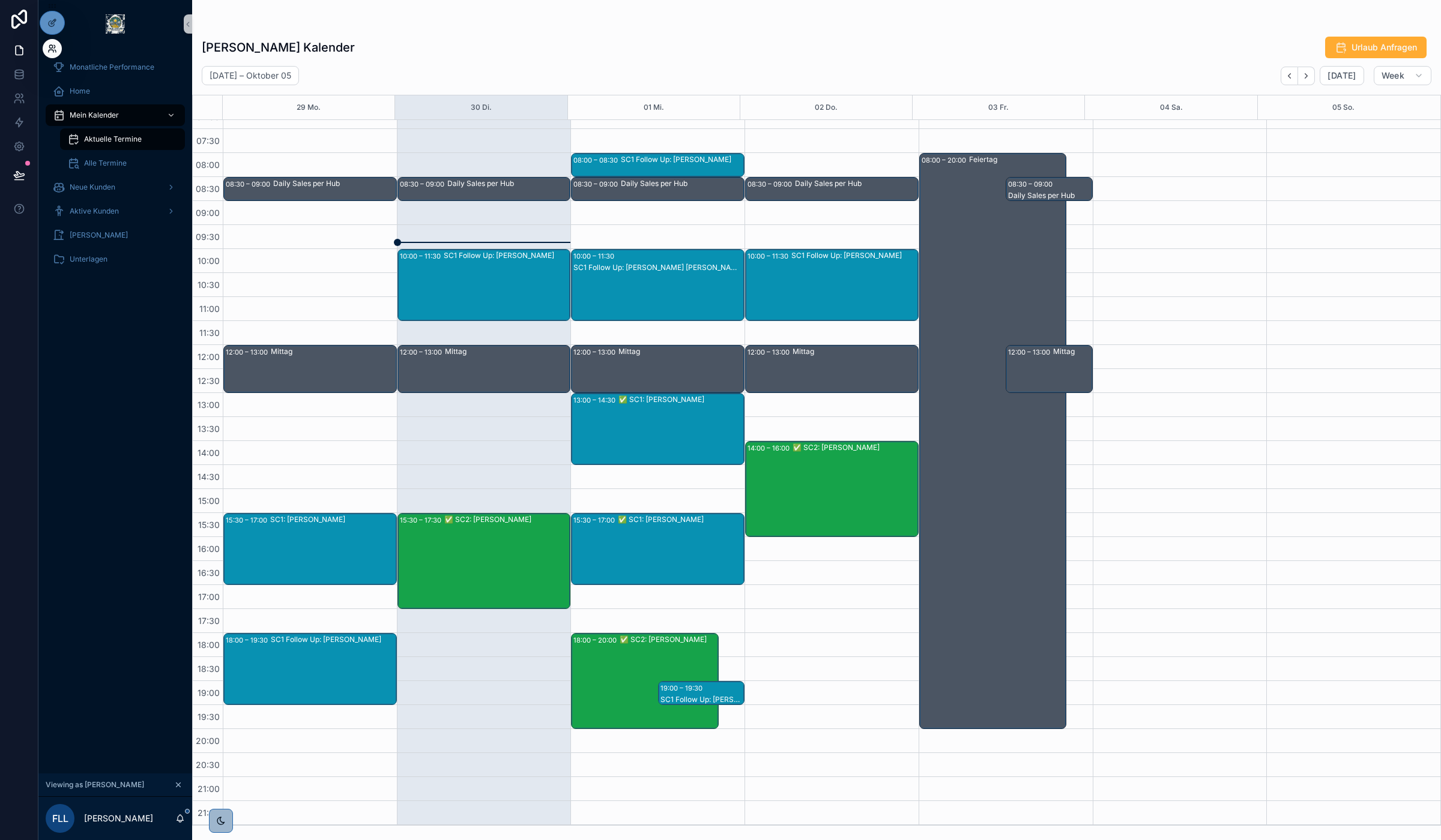
click at [48, 50] on icon at bounding box center [52, 48] width 10 height 10
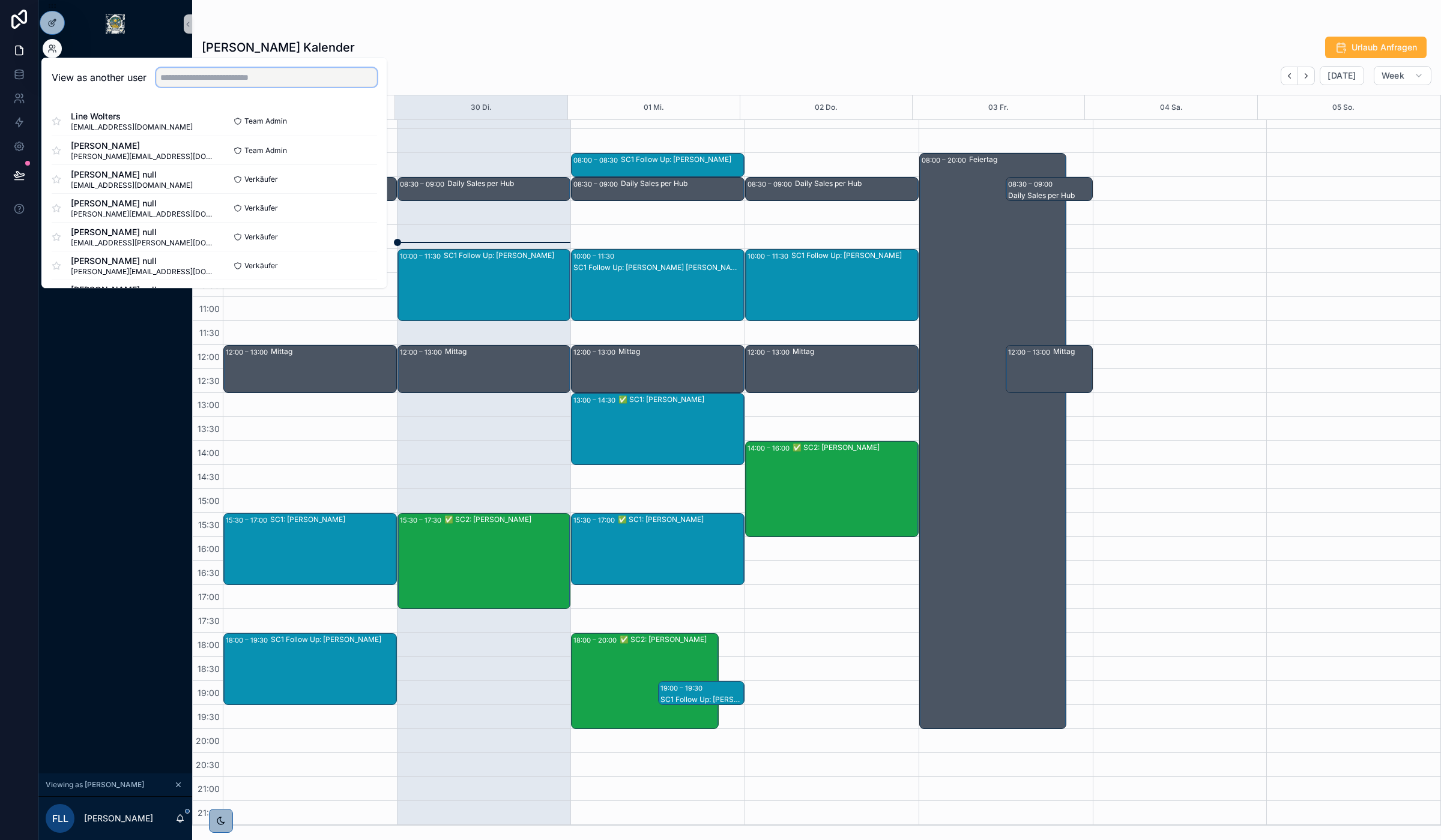
click at [271, 84] on input "text" at bounding box center [266, 77] width 221 height 19
click at [207, 17] on div "Frederic Leißring's Kalender Urlaub Anfragen September 29 – Oktober 05 Today We…" at bounding box center [817, 413] width 1249 height 826
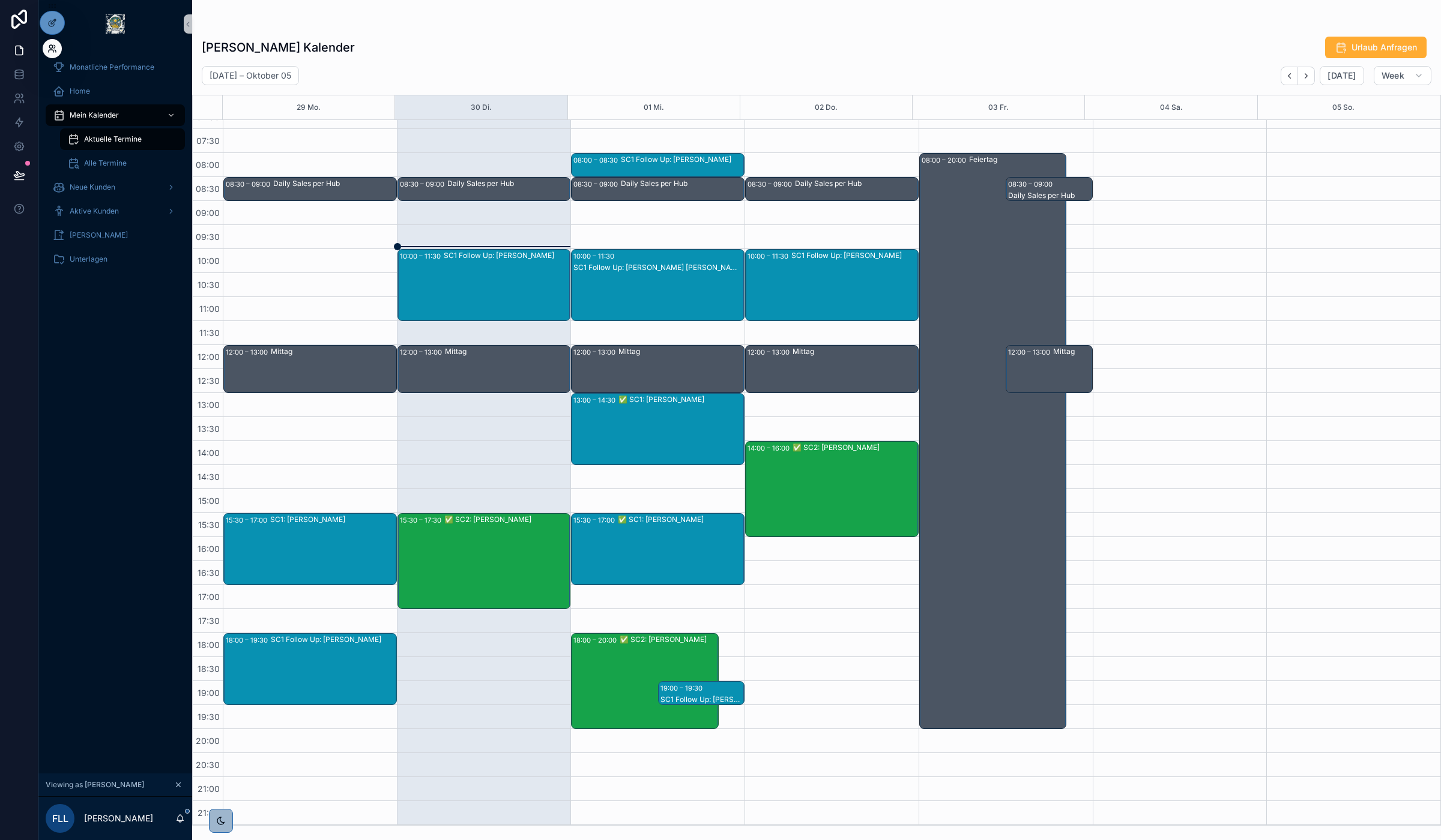
click at [55, 52] on icon at bounding box center [52, 48] width 10 height 10
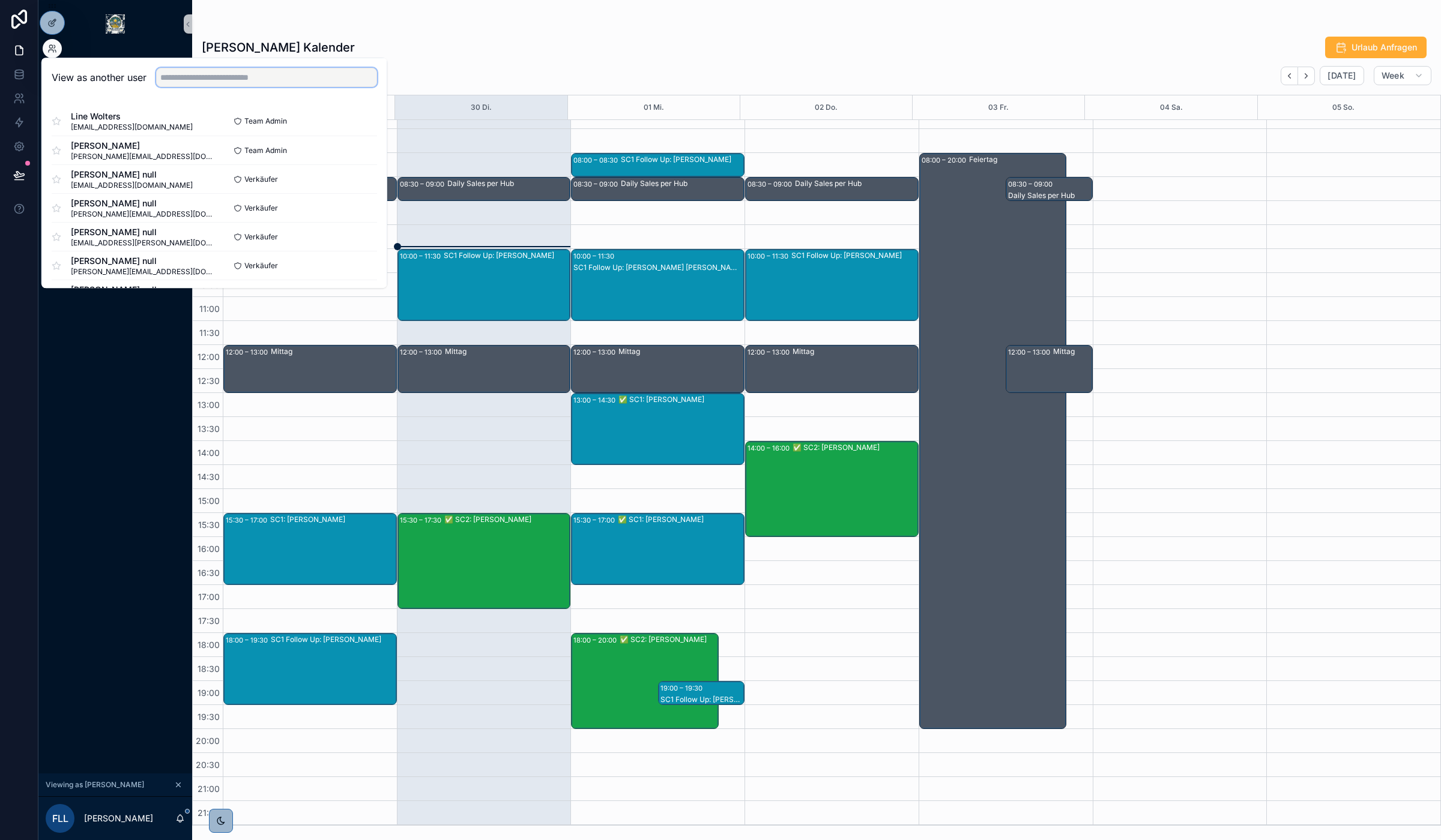
click at [190, 77] on input "text" at bounding box center [266, 77] width 221 height 19
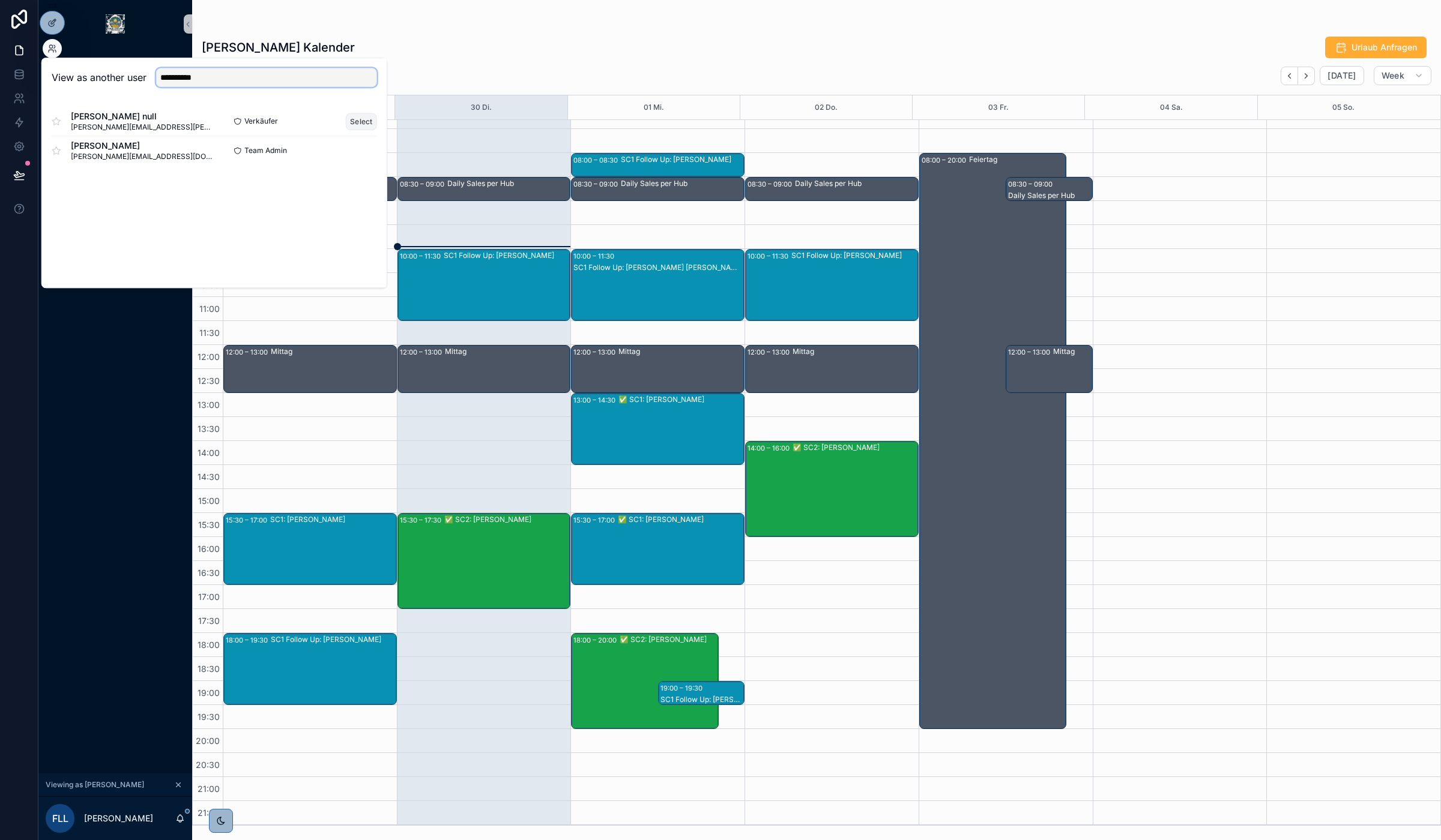
type input "**********"
click at [368, 121] on button "Select" at bounding box center [362, 122] width 31 height 17
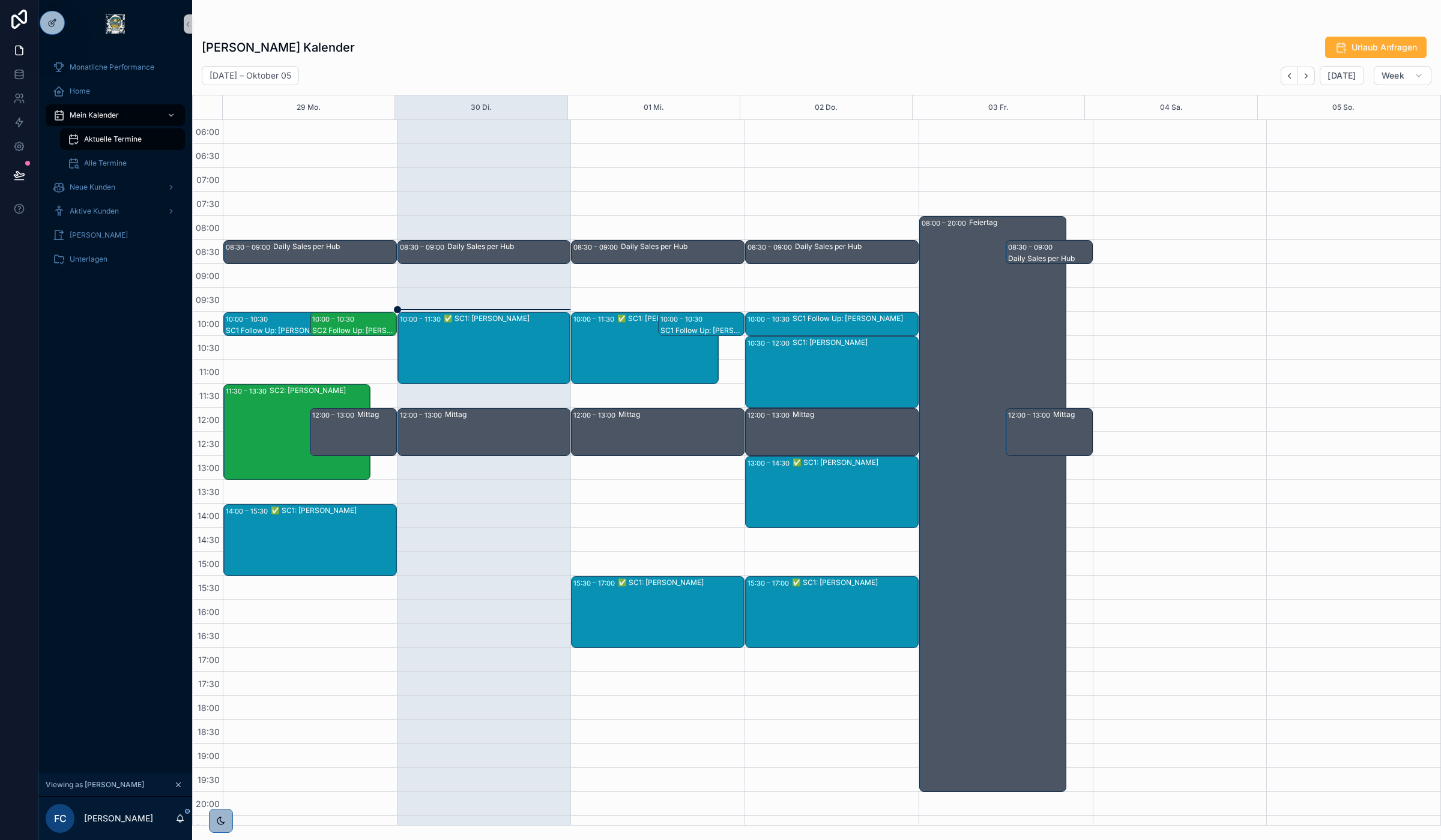
scroll to position [63, 0]
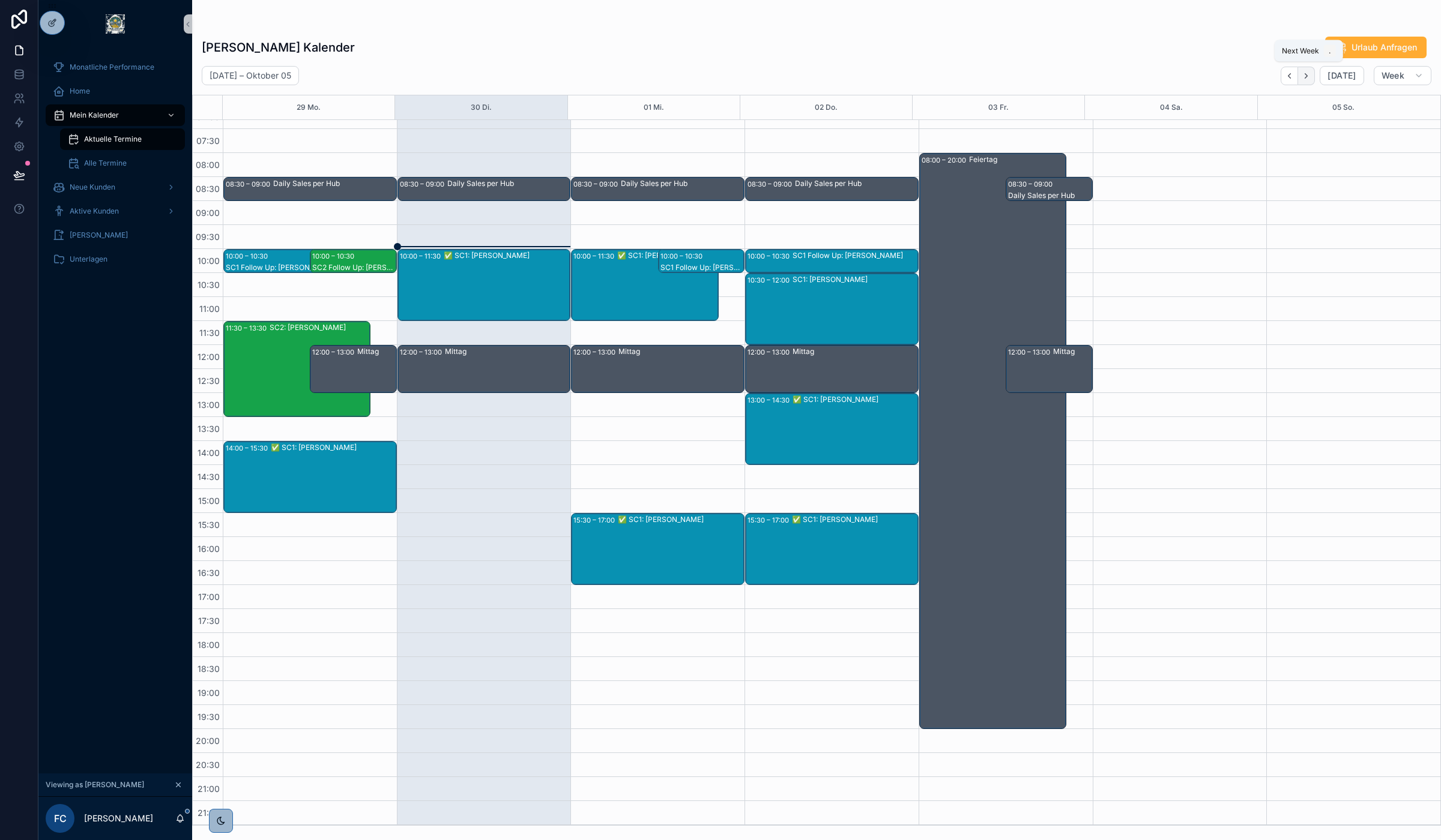
click at [1307, 83] on button "Next" at bounding box center [1305, 76] width 17 height 18
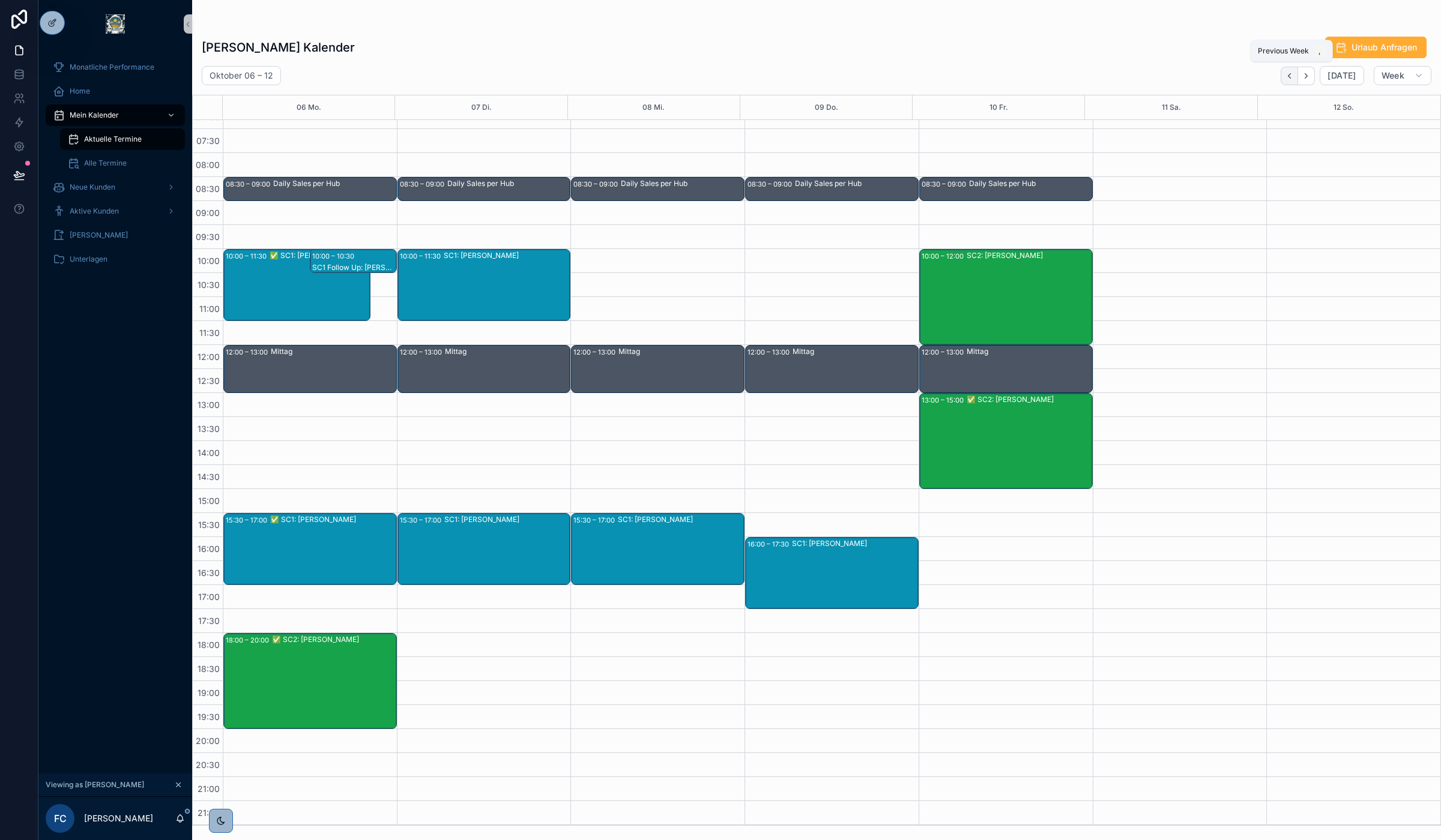
click at [1291, 72] on icon "Back" at bounding box center [1289, 76] width 9 height 9
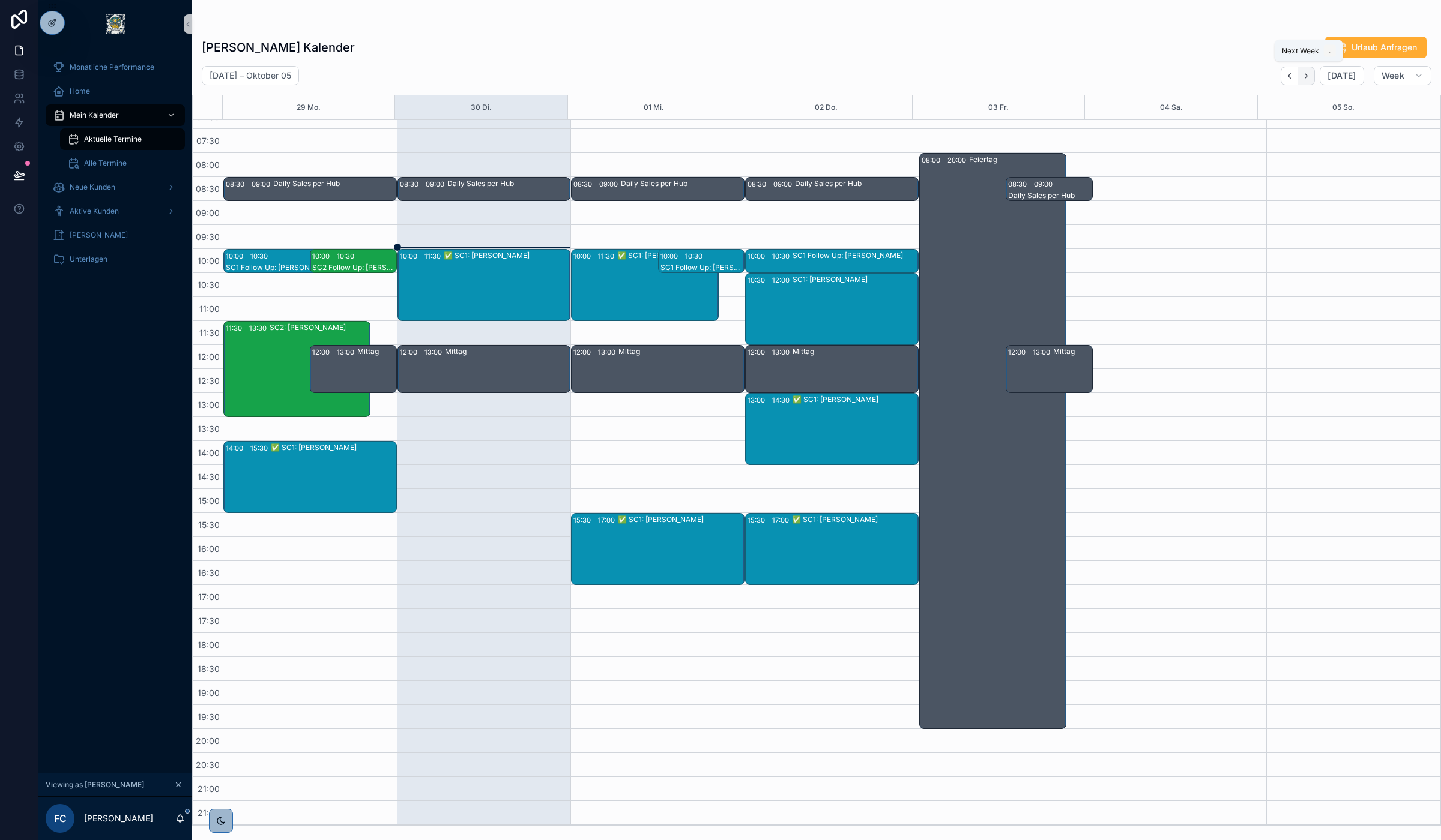
click at [1304, 71] on icon "Next" at bounding box center [1305, 76] width 9 height 9
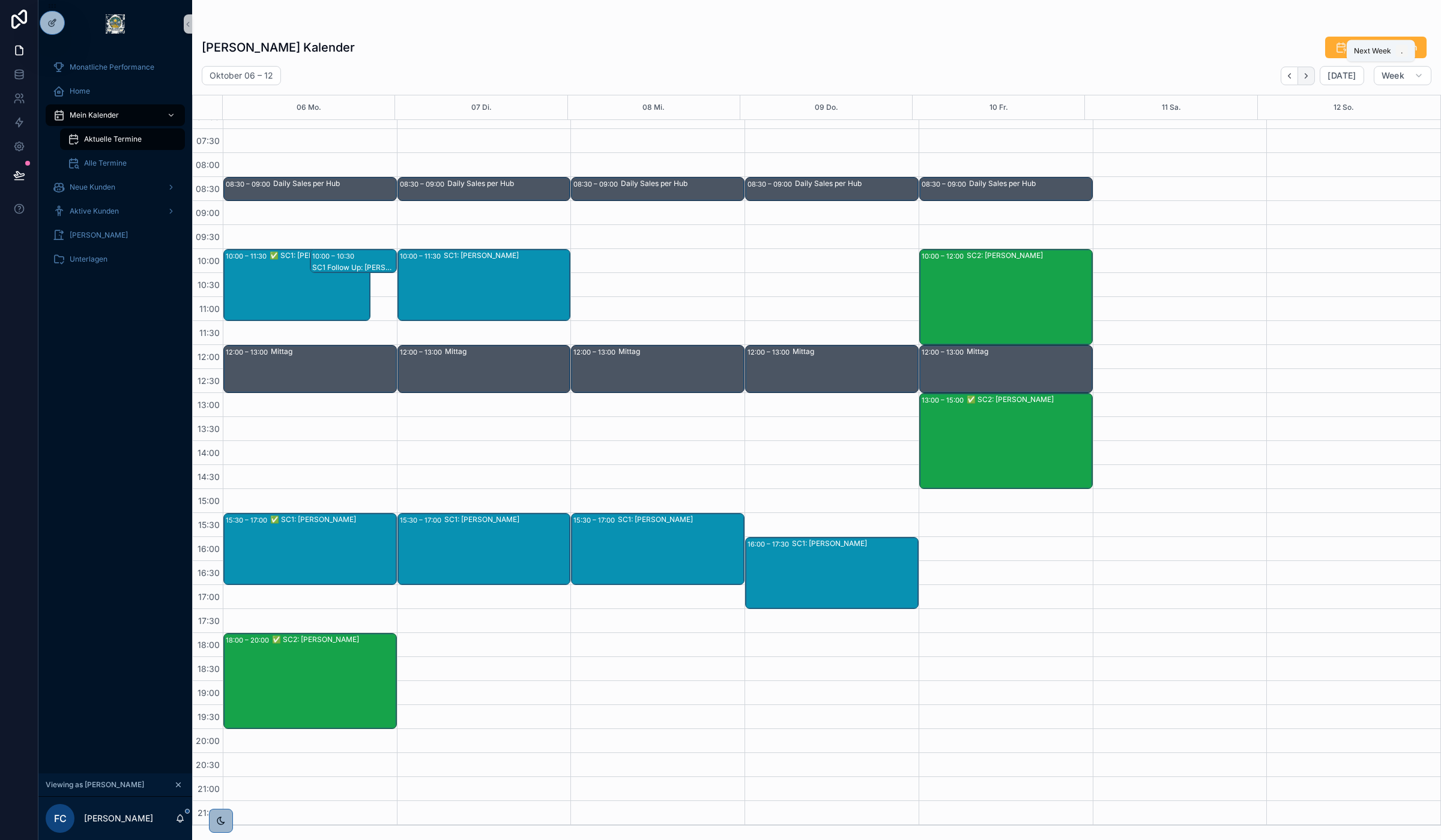
click at [1304, 71] on icon "Next" at bounding box center [1305, 76] width 9 height 9
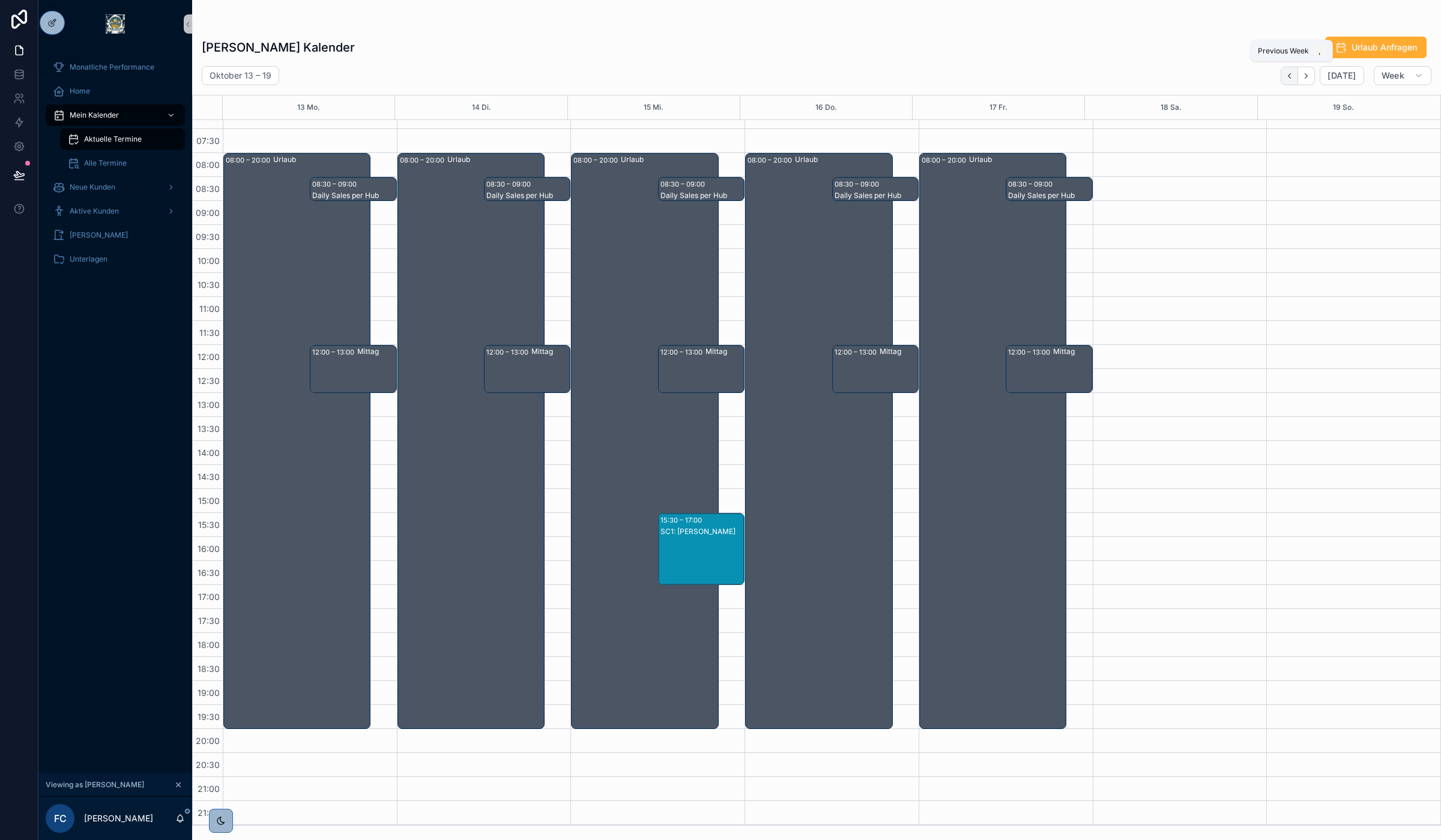
click at [1288, 78] on icon "Back" at bounding box center [1289, 76] width 9 height 9
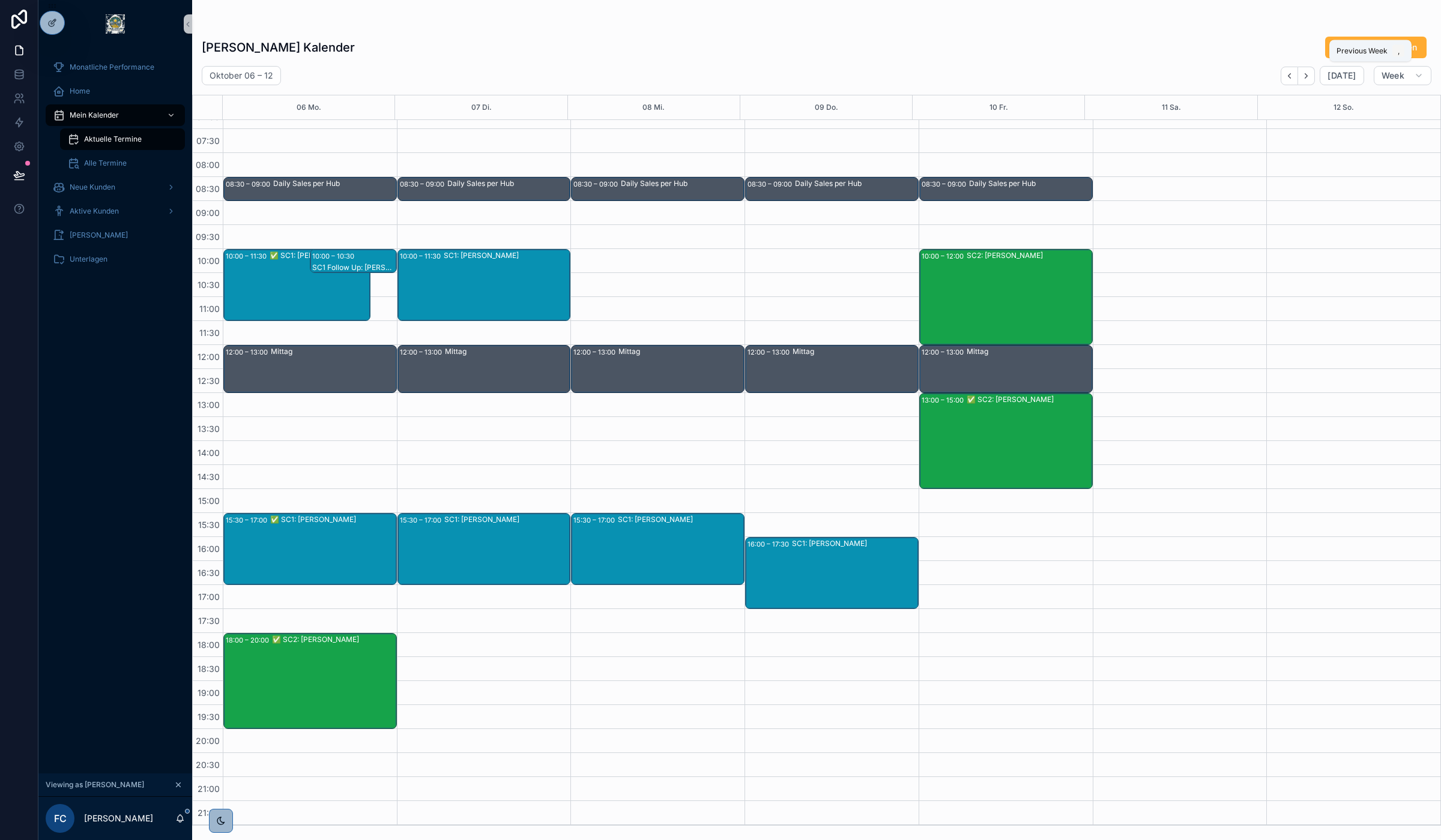
click at [1288, 78] on icon "Back" at bounding box center [1289, 76] width 9 height 9
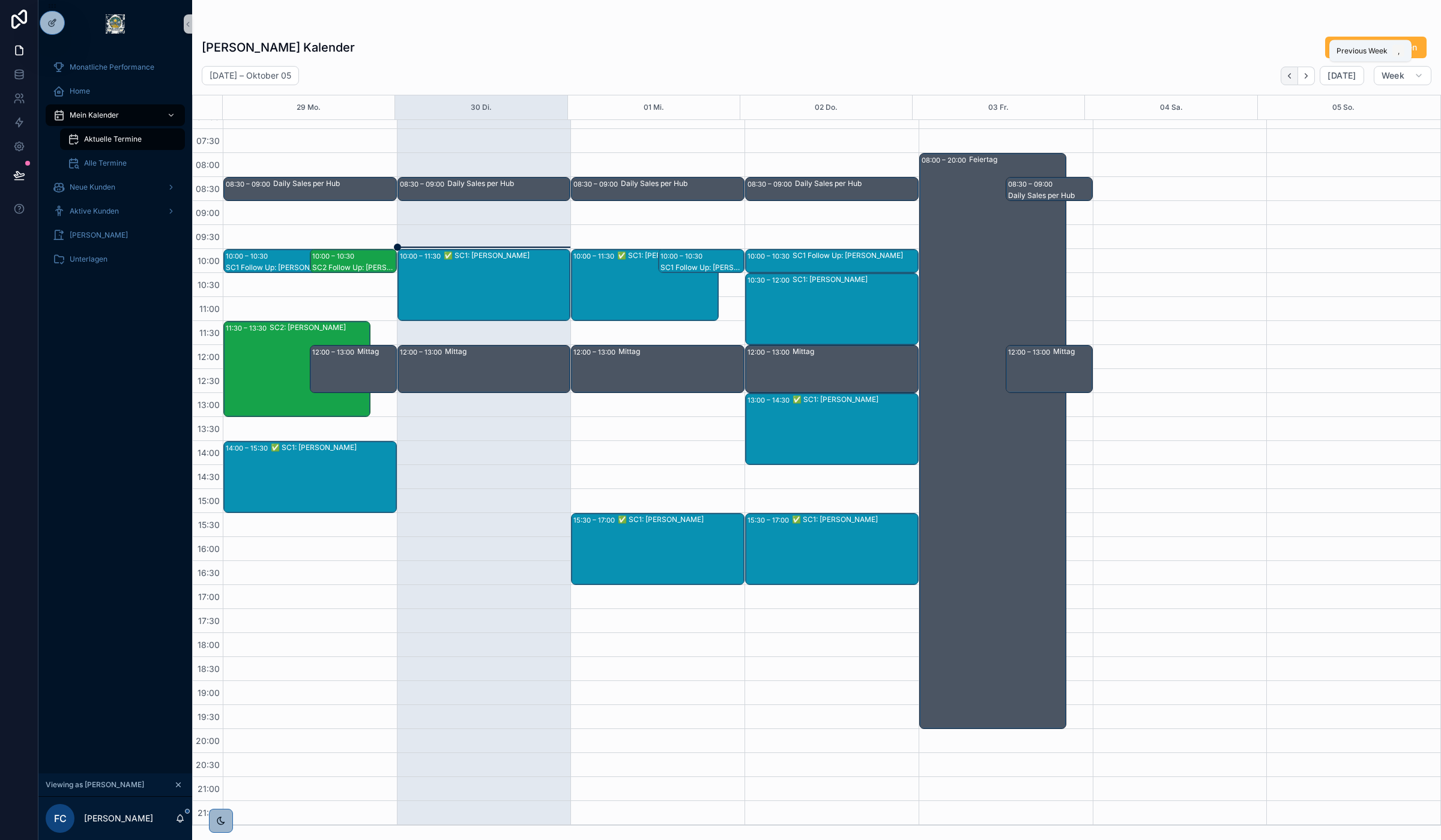
click at [1298, 78] on button "Back" at bounding box center [1289, 76] width 17 height 18
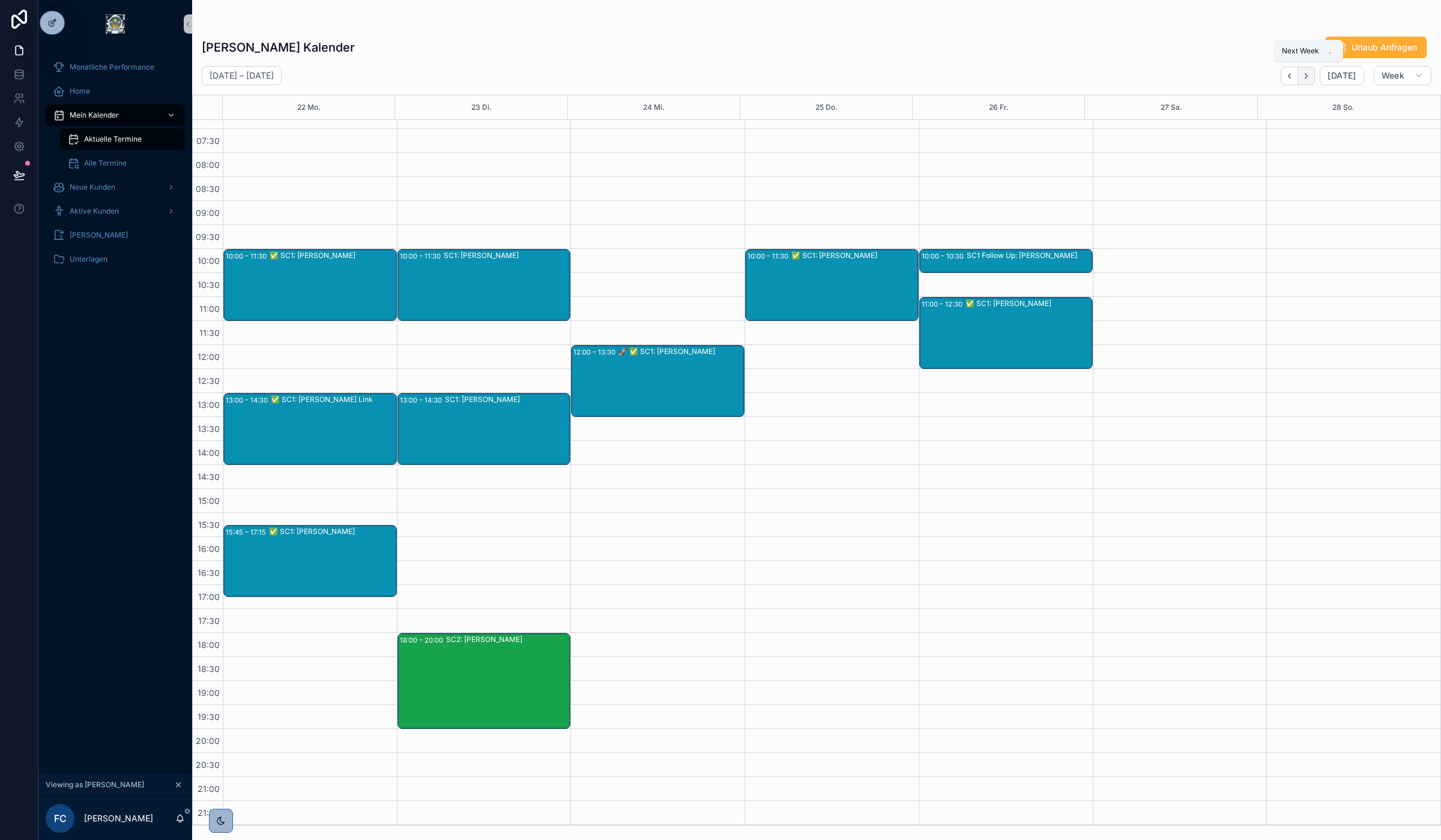
click at [1306, 79] on icon "Next" at bounding box center [1305, 76] width 9 height 9
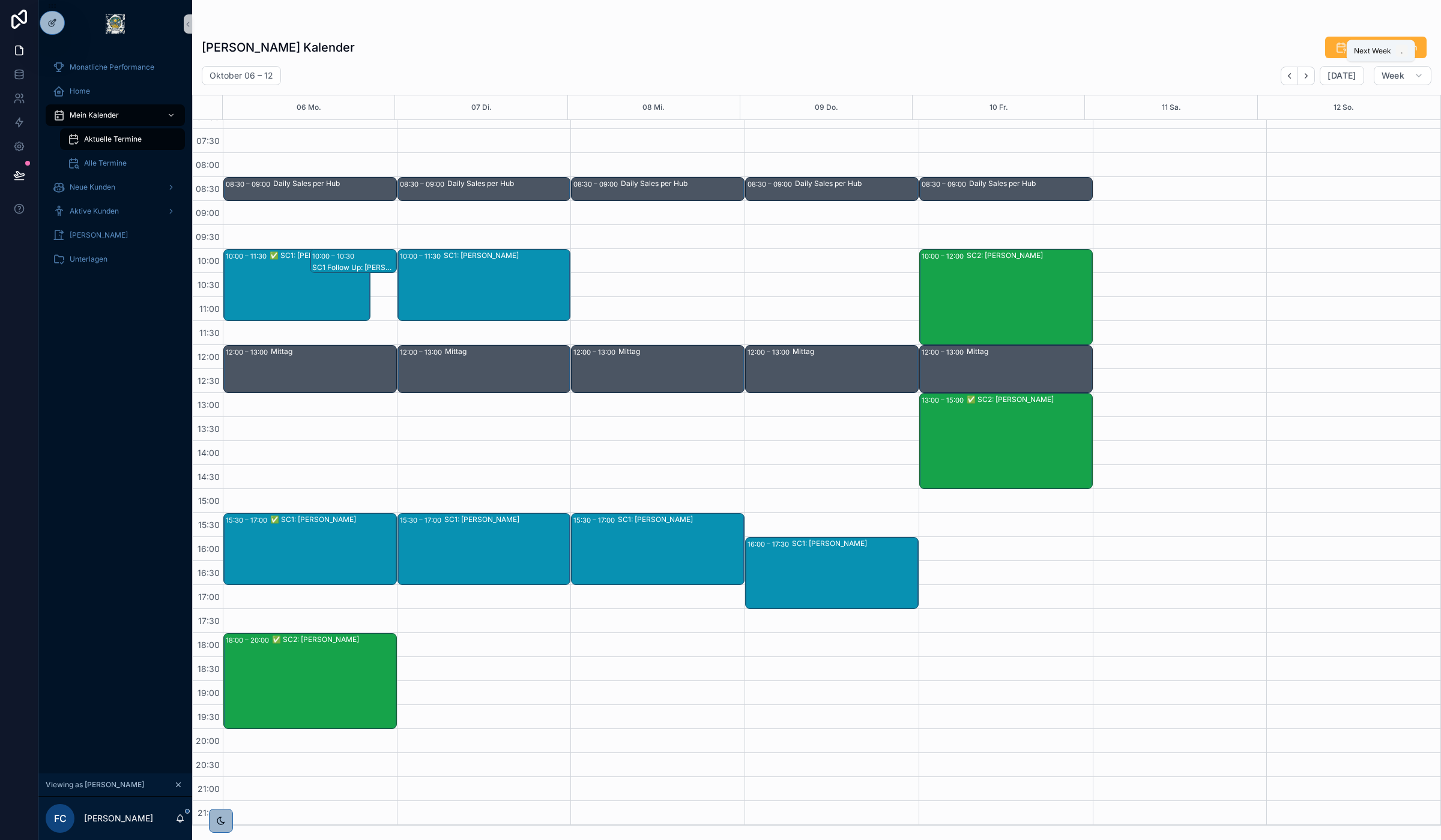
click at [1305, 79] on icon "Next" at bounding box center [1305, 76] width 9 height 9
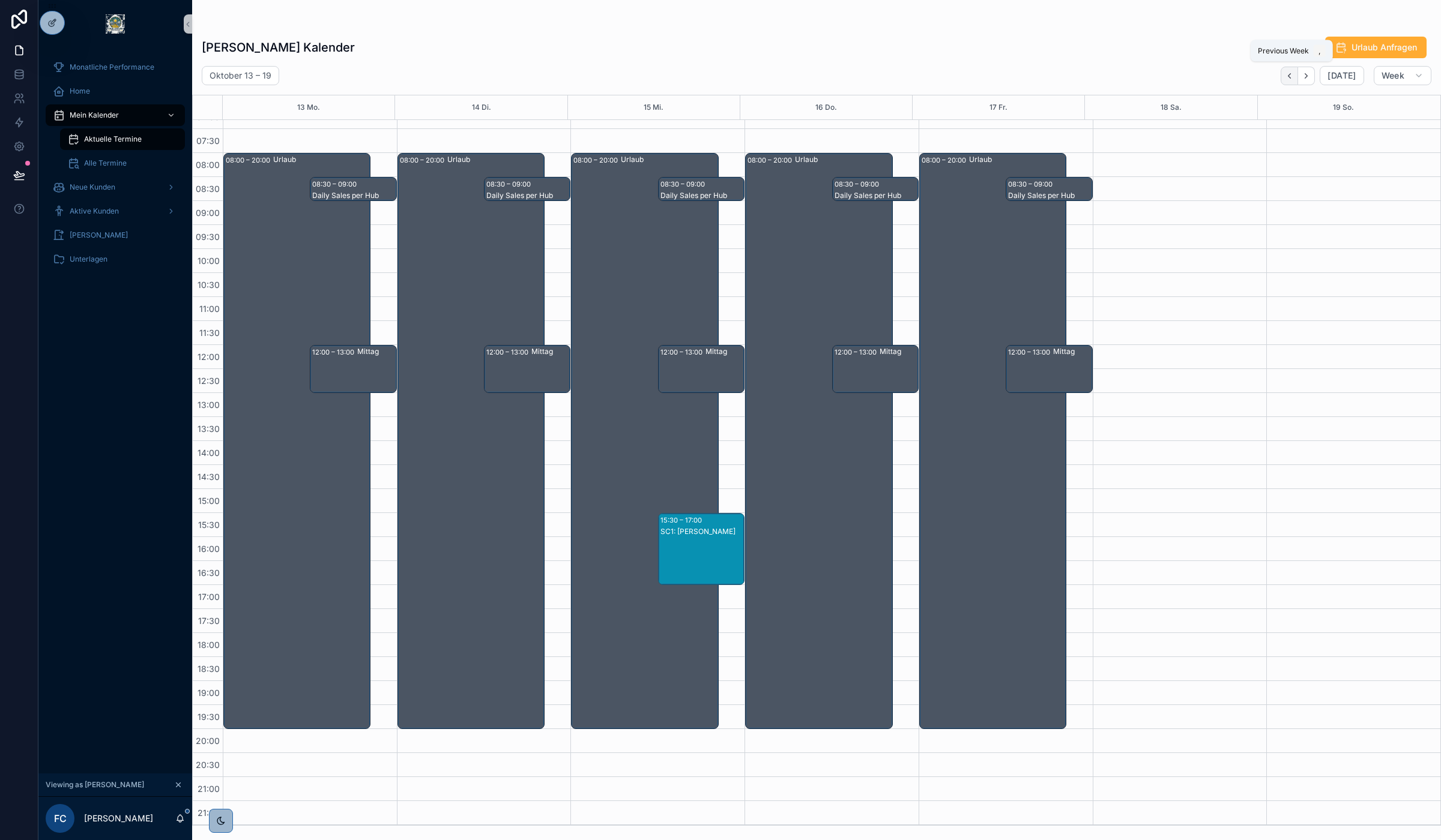
click at [1293, 79] on icon "Back" at bounding box center [1289, 76] width 9 height 9
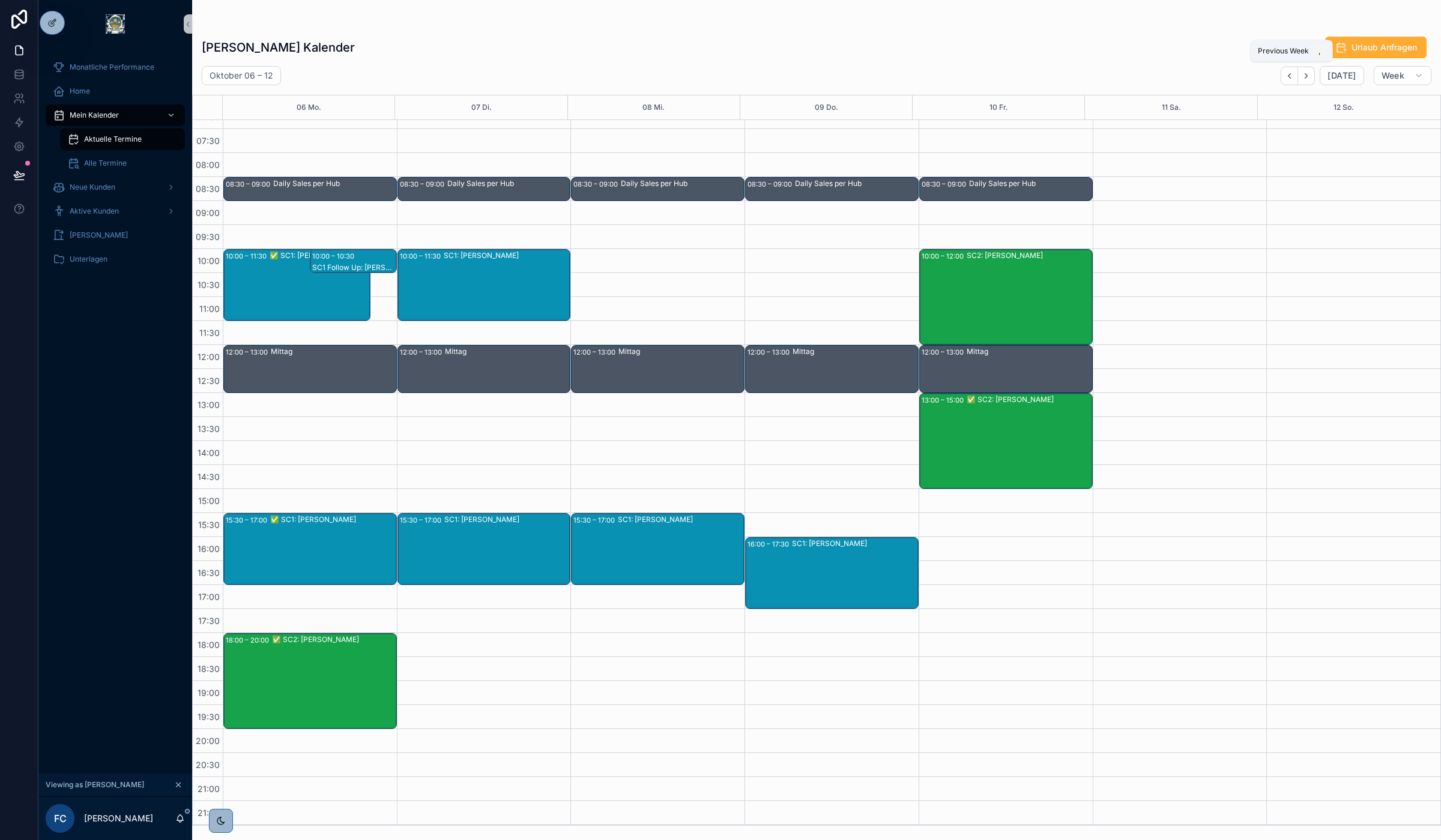
click at [1293, 79] on icon "Back" at bounding box center [1289, 76] width 9 height 9
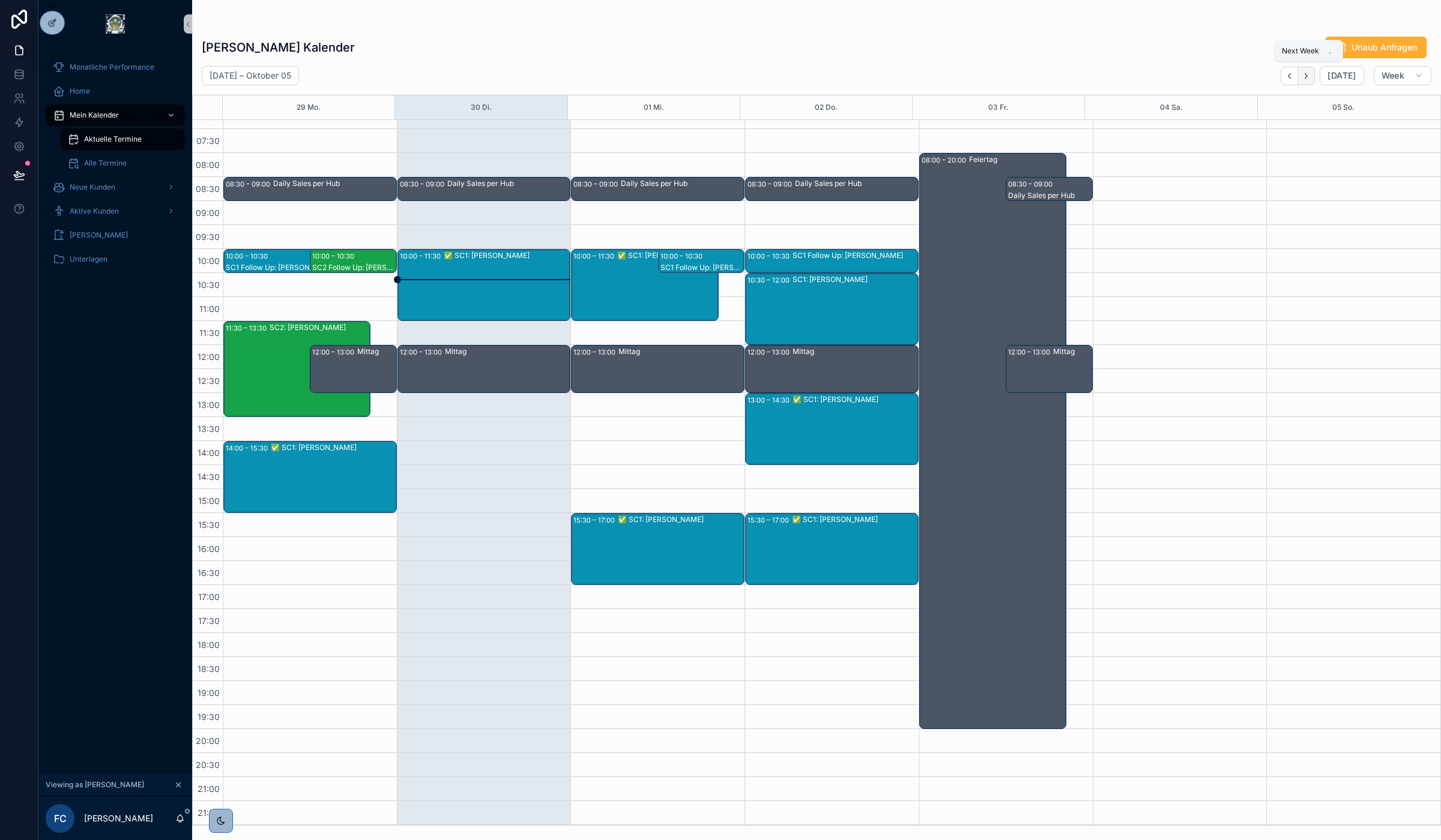
click at [1310, 71] on icon "Next" at bounding box center [1305, 76] width 9 height 9
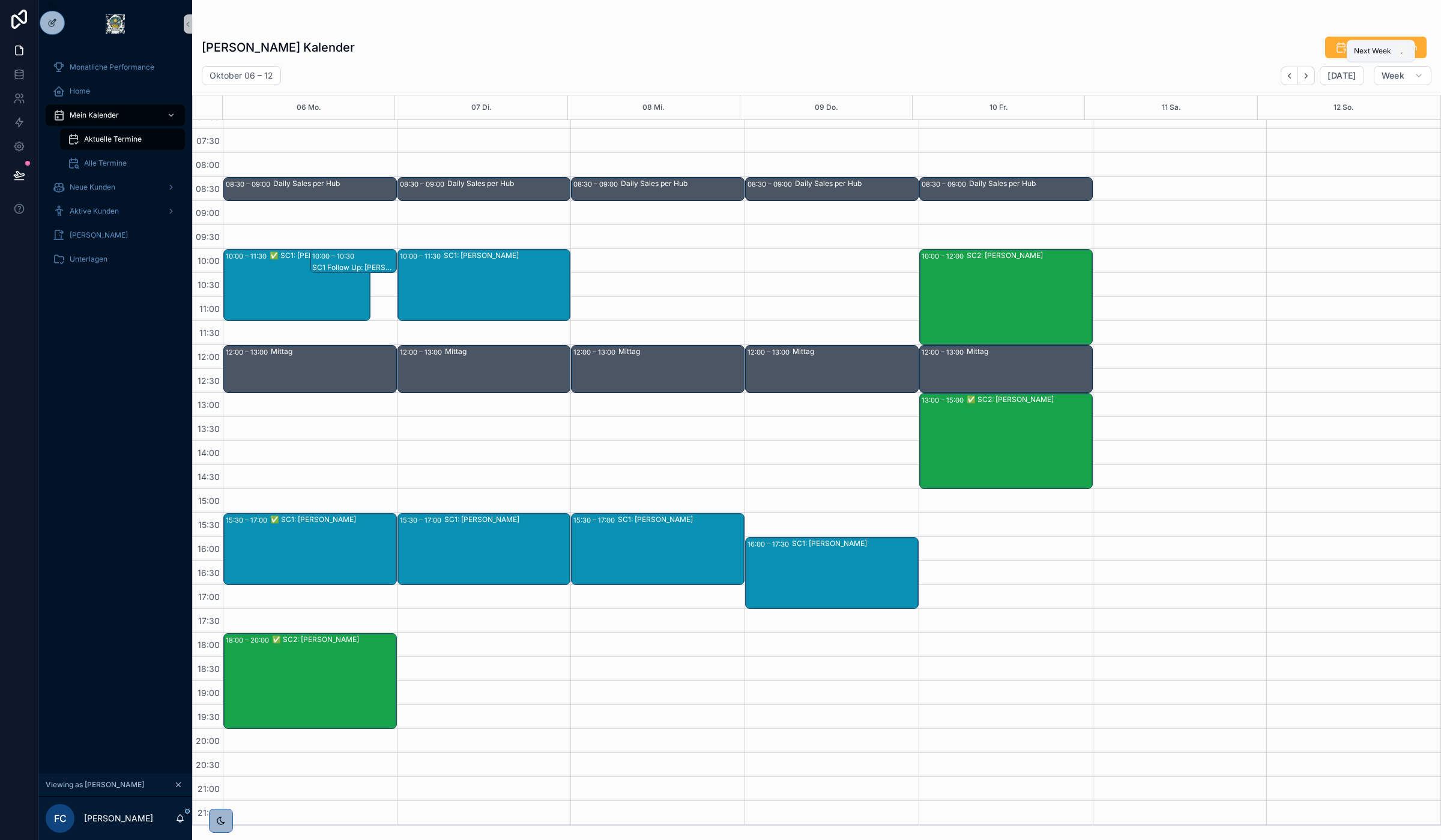
click at [1310, 71] on icon "Next" at bounding box center [1305, 76] width 9 height 9
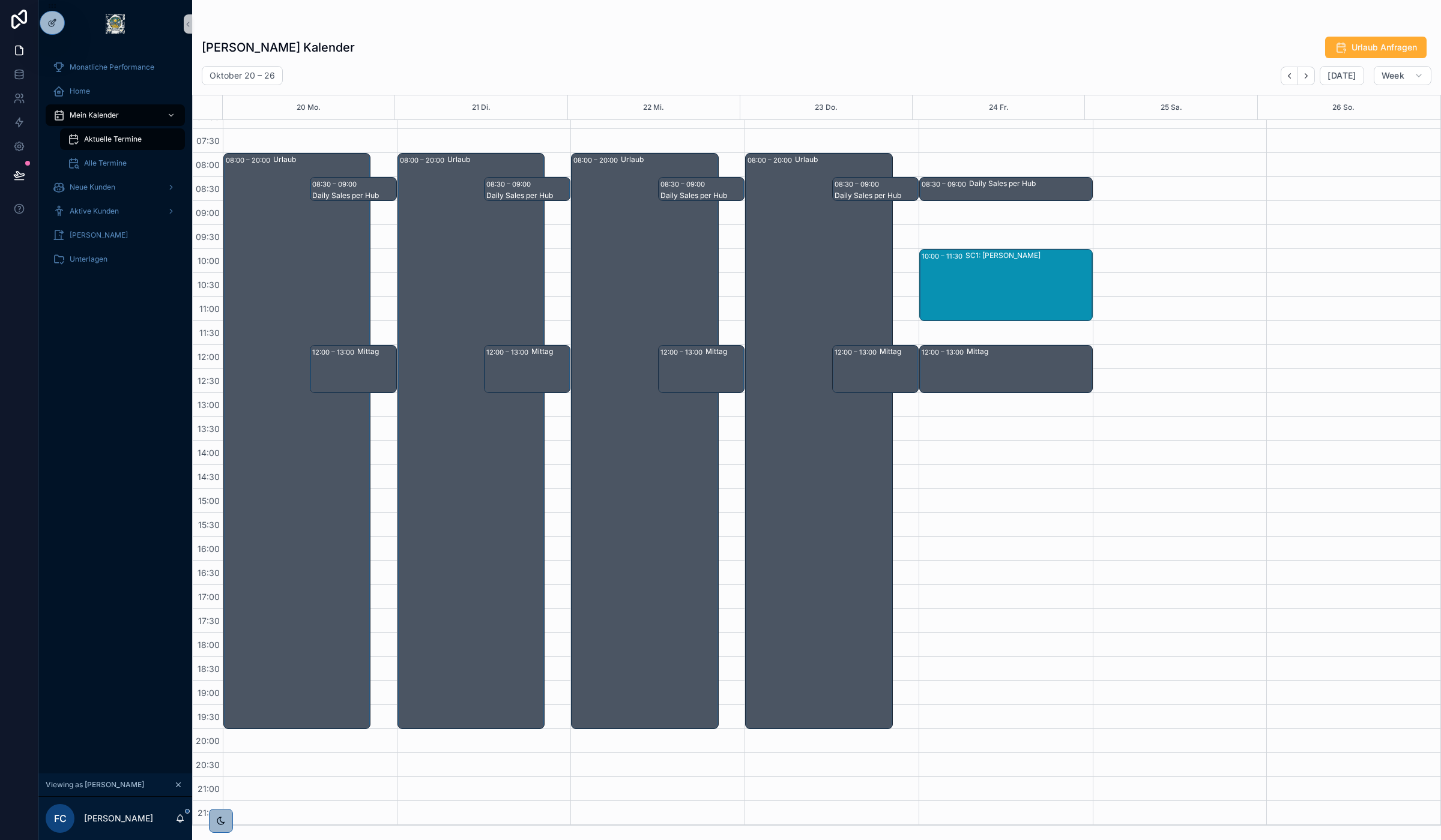
click at [1310, 71] on icon "Next" at bounding box center [1305, 76] width 9 height 9
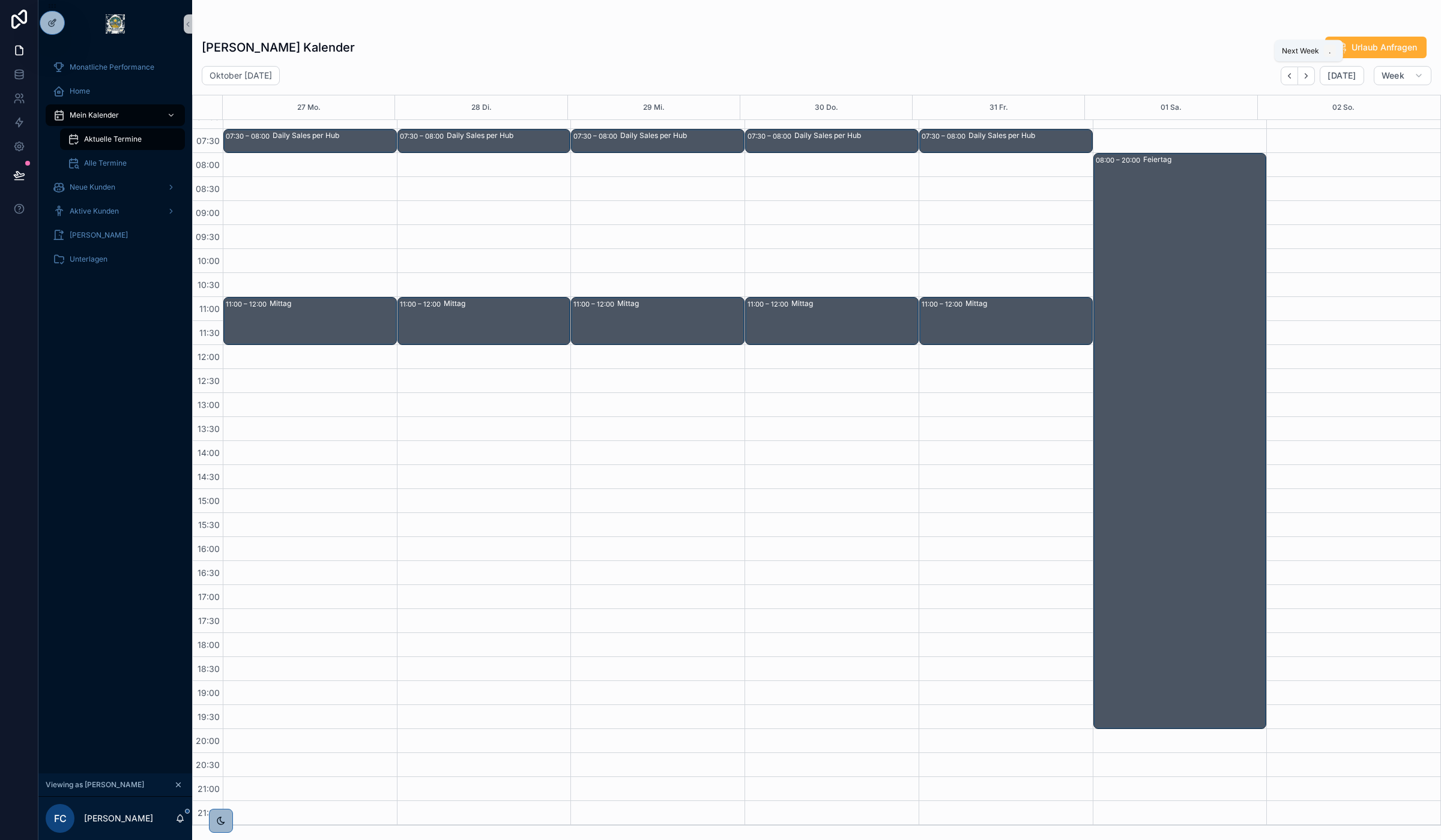
click at [1310, 71] on icon "Next" at bounding box center [1305, 76] width 9 height 9
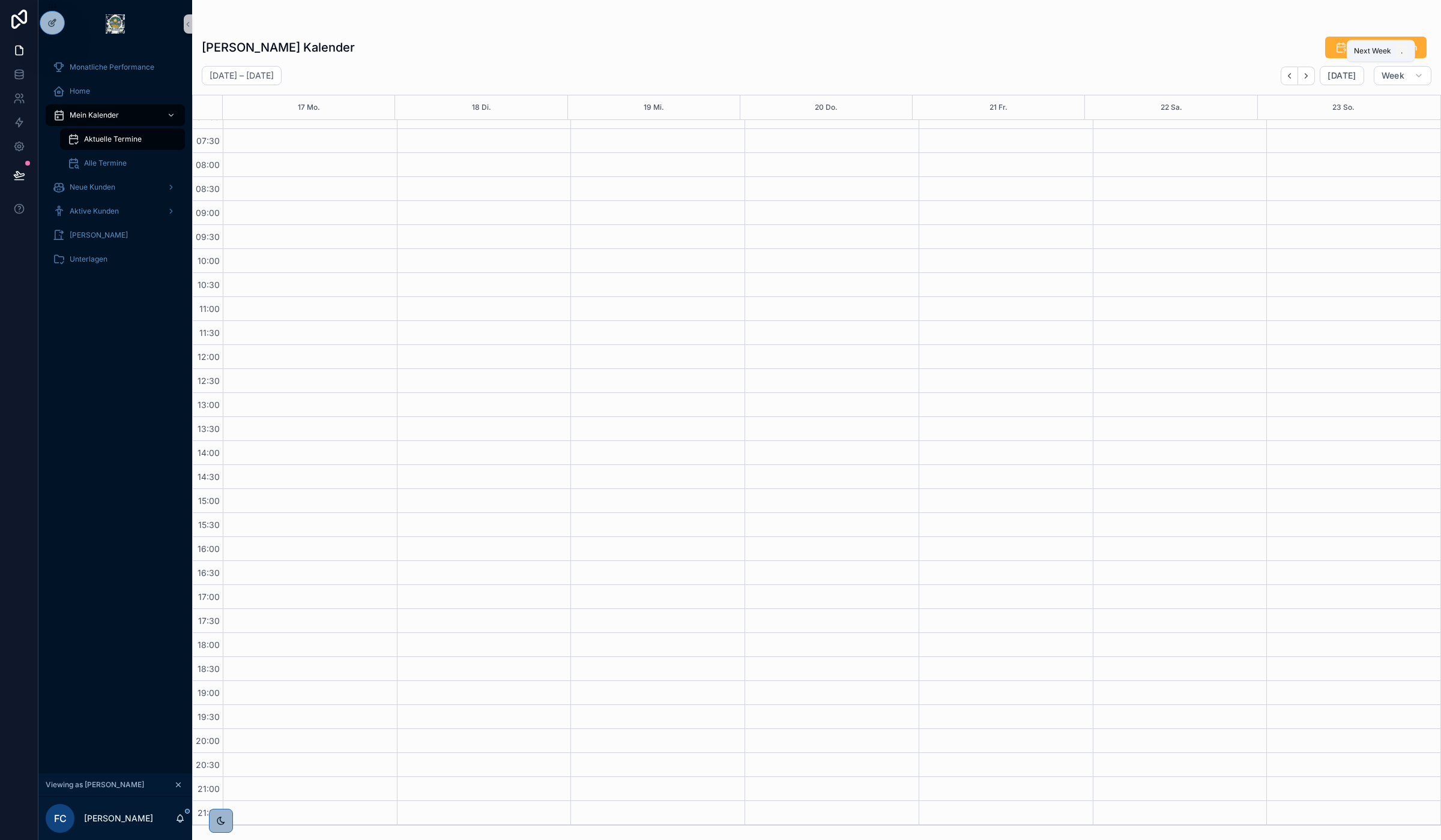
click at [1310, 71] on icon "Next" at bounding box center [1305, 76] width 9 height 9
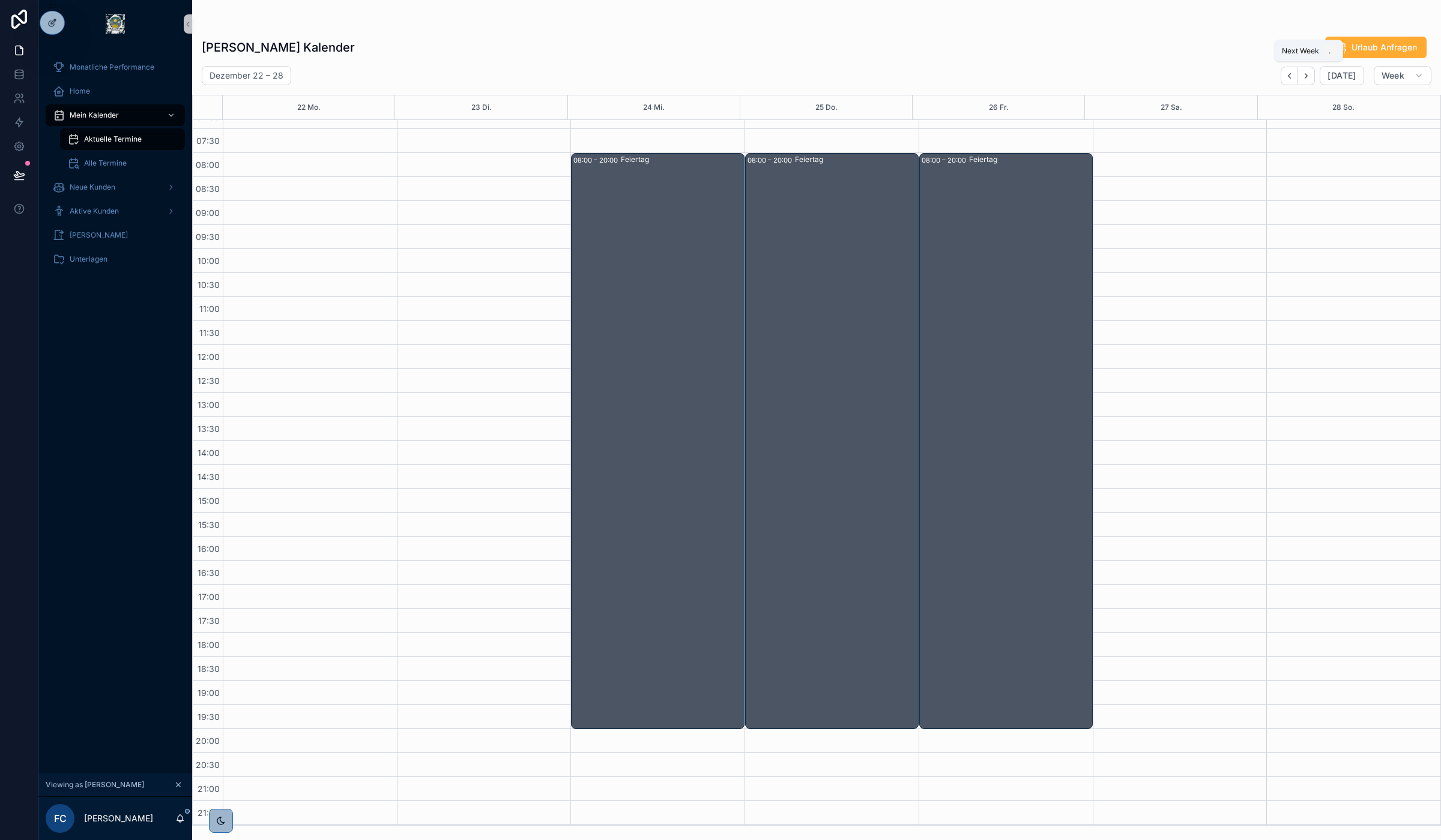
click at [1310, 71] on icon "Next" at bounding box center [1305, 76] width 9 height 9
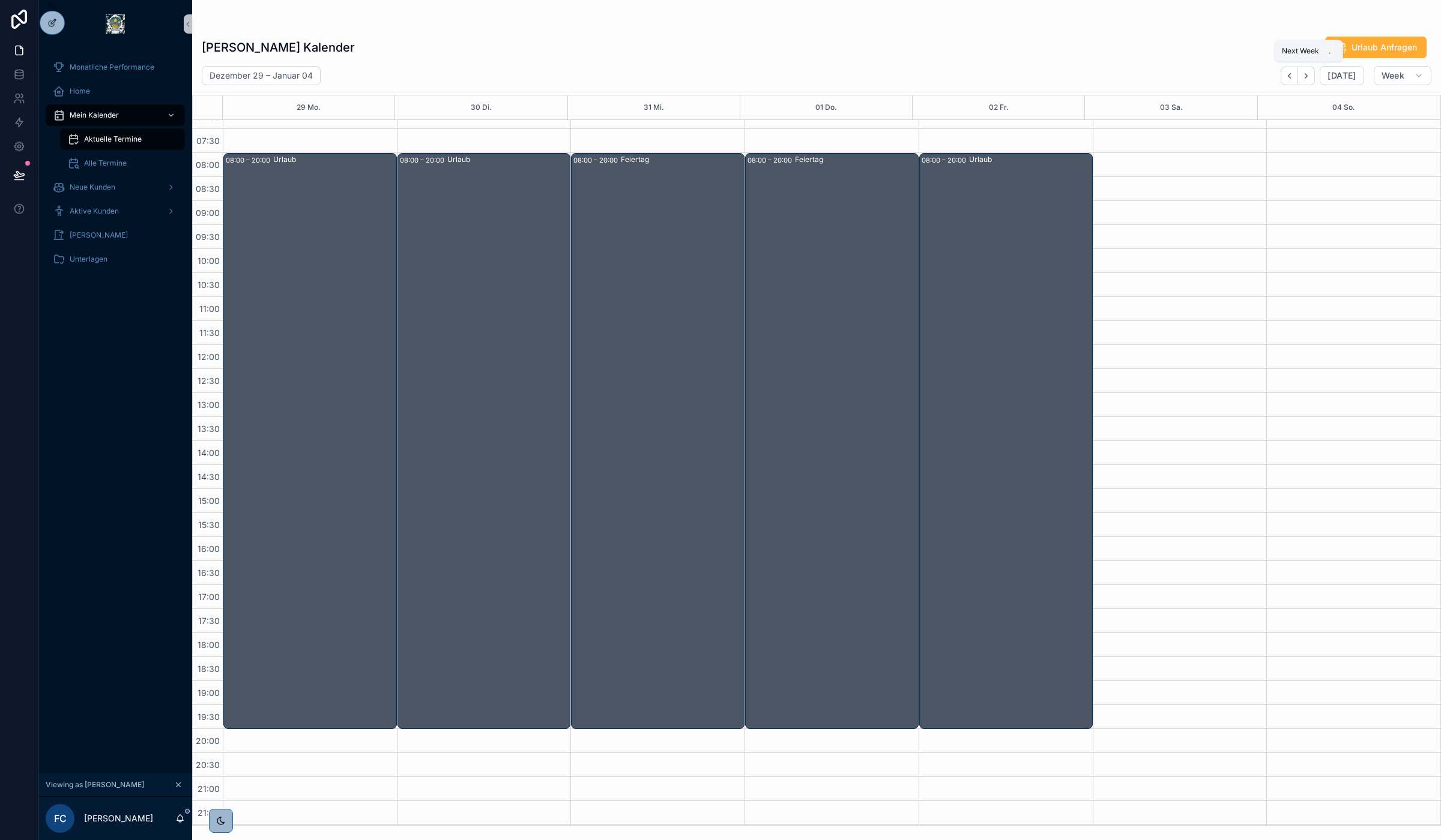
click at [1310, 71] on icon "Next" at bounding box center [1305, 76] width 9 height 9
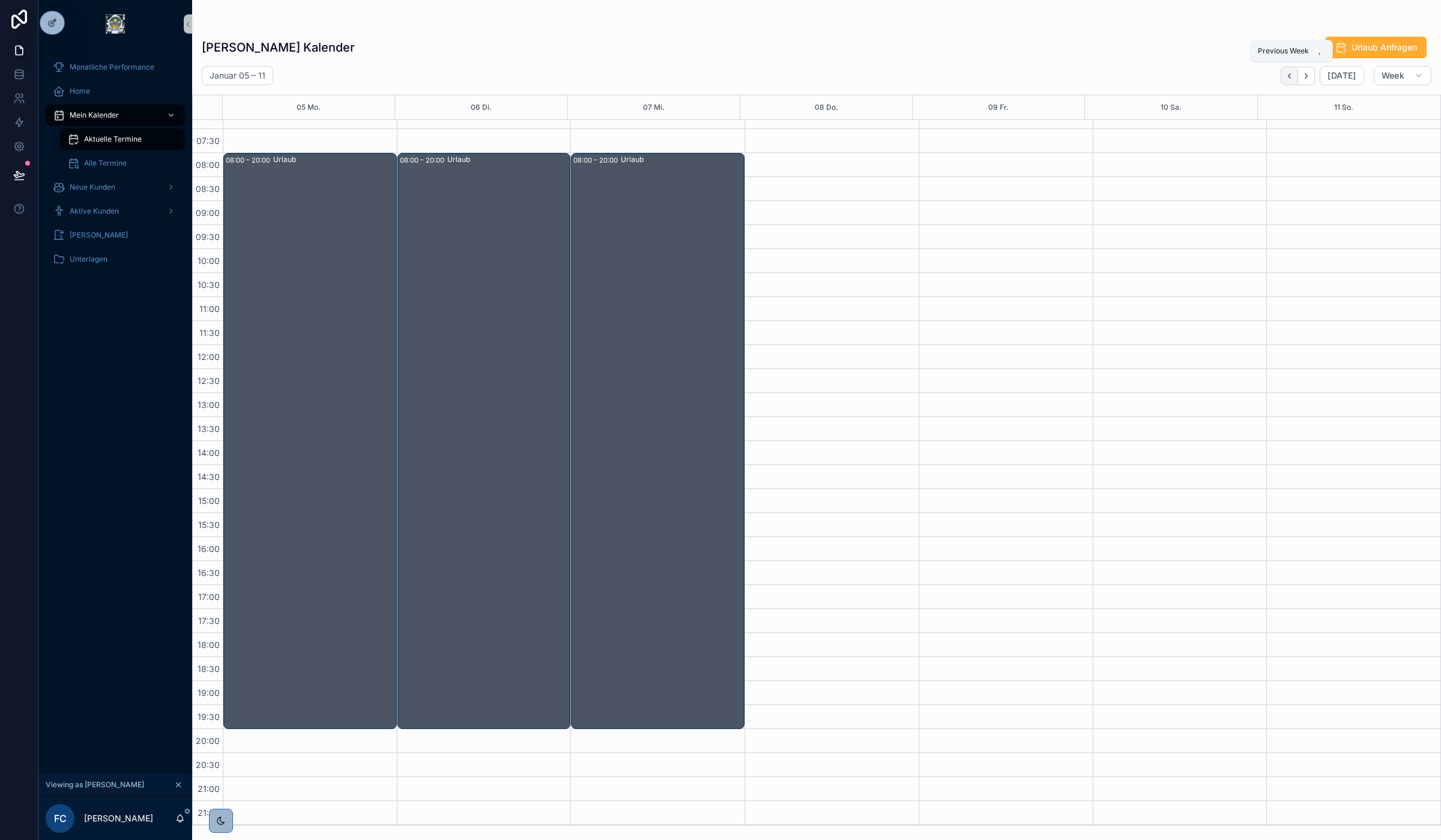
click at [1288, 84] on button "Back" at bounding box center [1289, 76] width 17 height 18
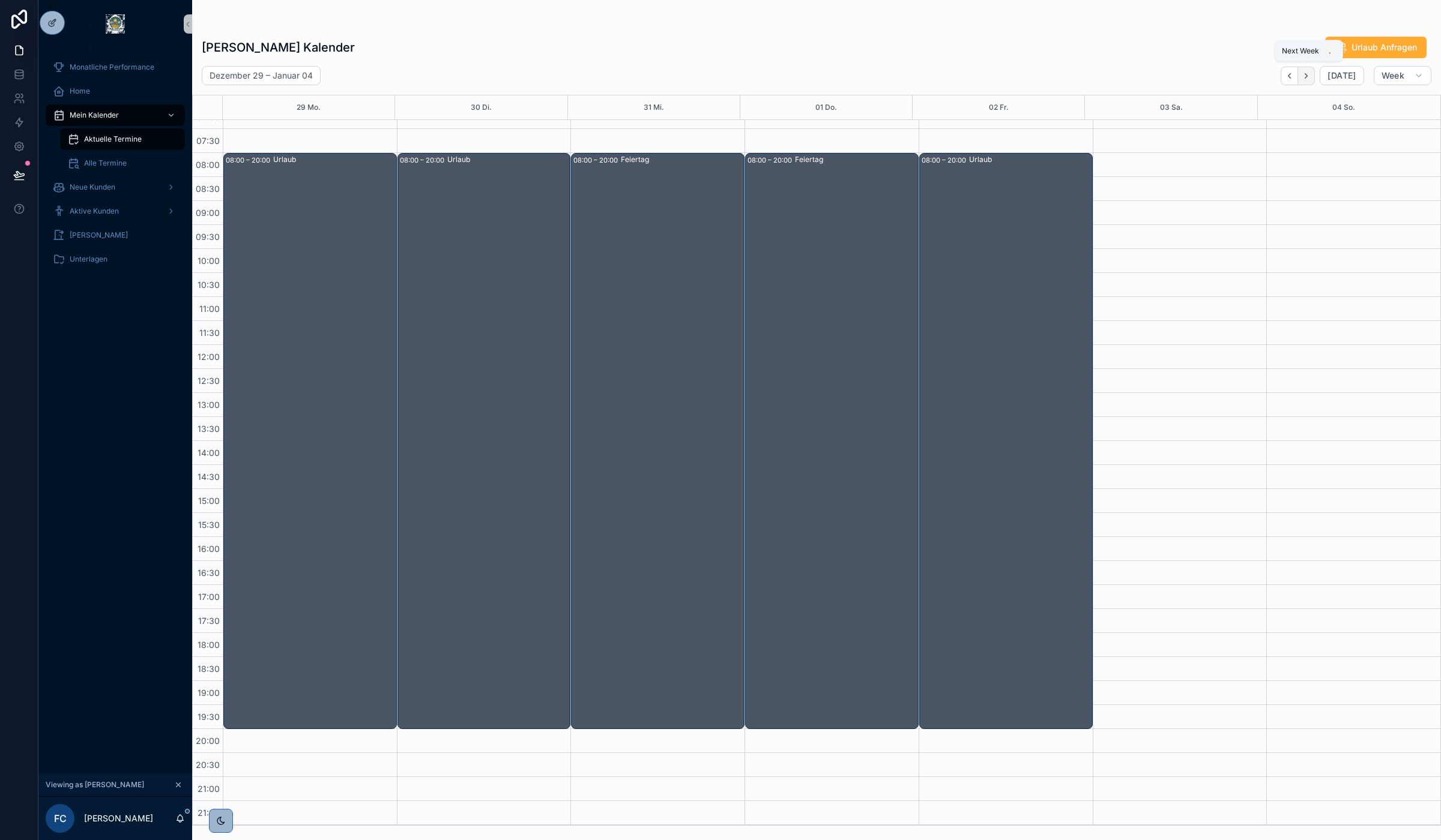
click at [1304, 84] on button "Next" at bounding box center [1305, 76] width 17 height 18
